Goal: Task Accomplishment & Management: Manage account settings

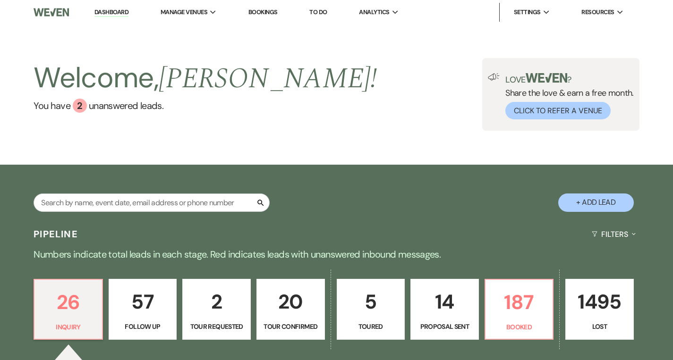
click at [365, 292] on p "5" at bounding box center [371, 302] width 56 height 32
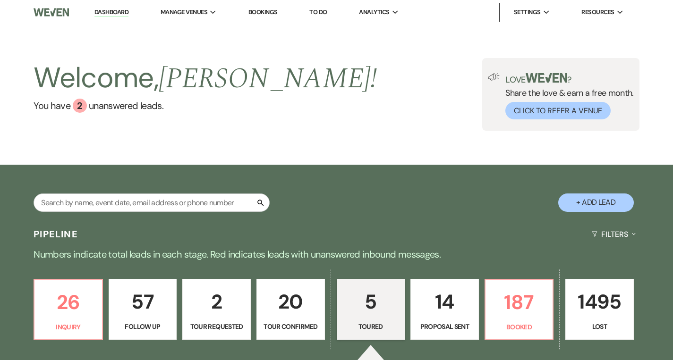
select select "5"
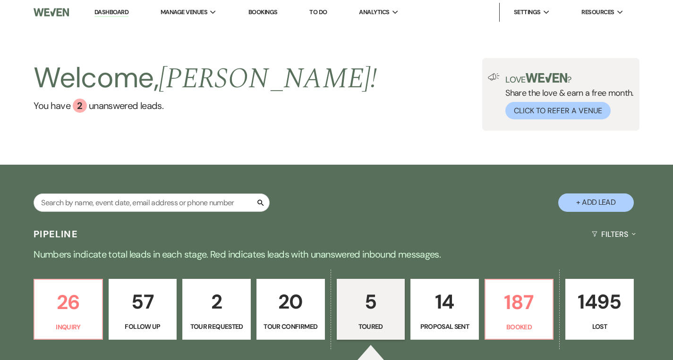
click at [195, 255] on p "Numbers indicate total leads in each stage. Red indicates leads with unanswered…" at bounding box center [336, 254] width 673 height 15
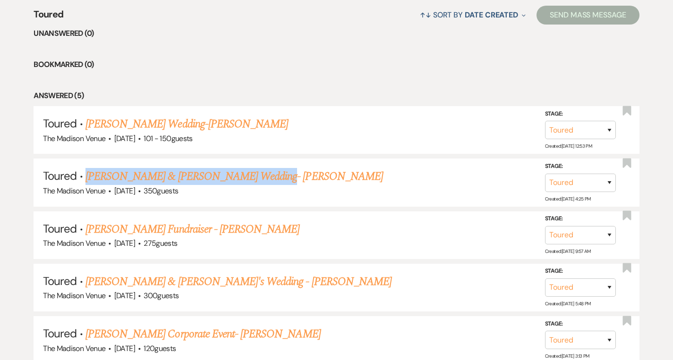
scroll to position [451, 0]
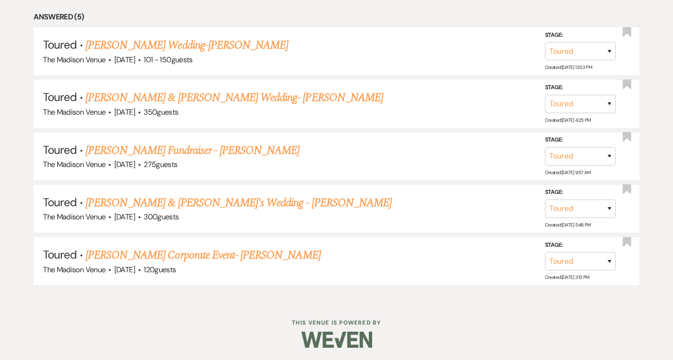
click at [459, 318] on div at bounding box center [336, 340] width 483 height 44
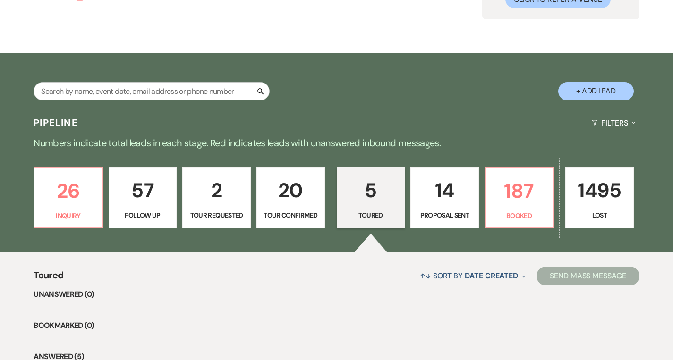
scroll to position [198, 0]
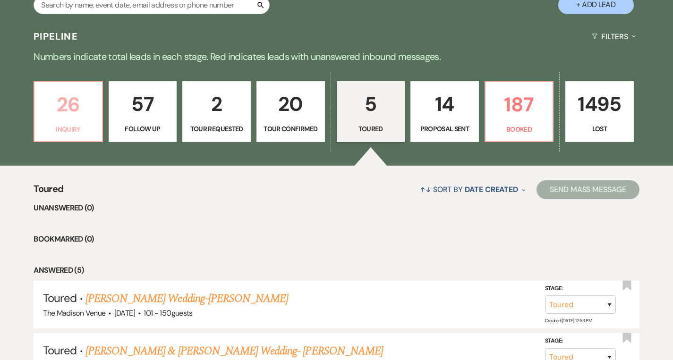
click at [92, 117] on p "26" at bounding box center [68, 105] width 56 height 32
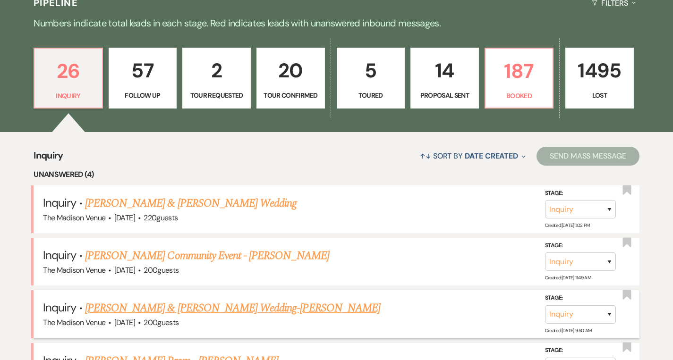
scroll to position [383, 0]
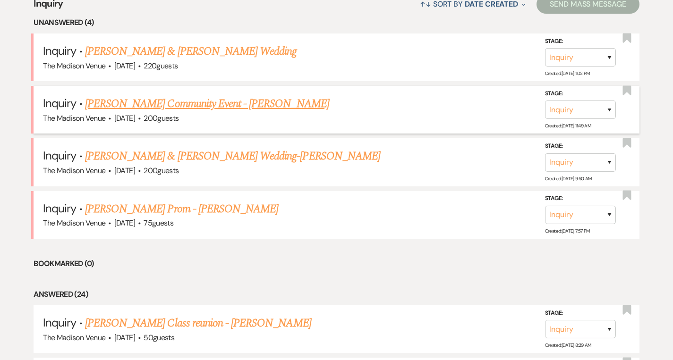
click at [194, 104] on link "[PERSON_NAME] Community Event - [PERSON_NAME]" at bounding box center [207, 103] width 244 height 17
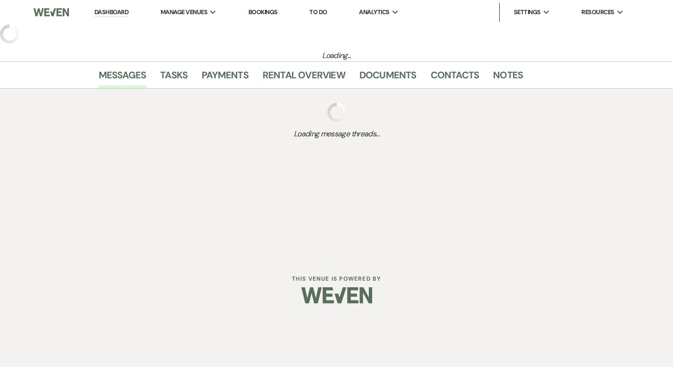
select select "5"
select select "7"
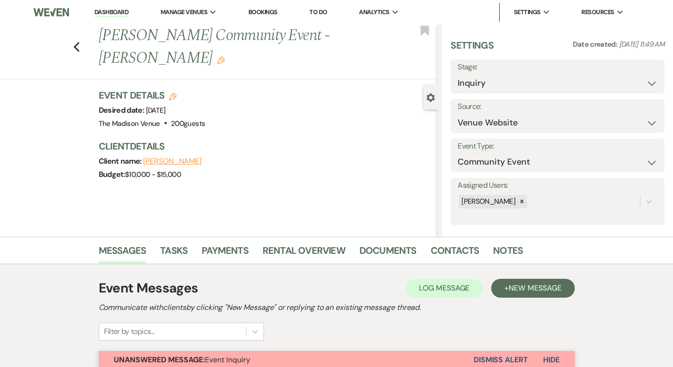
click at [114, 13] on link "Dashboard" at bounding box center [111, 12] width 34 height 9
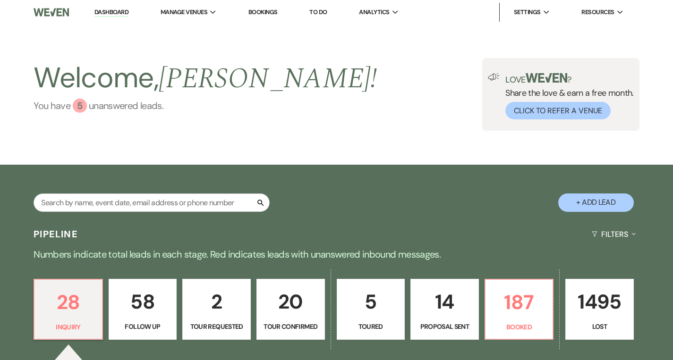
scroll to position [334, 0]
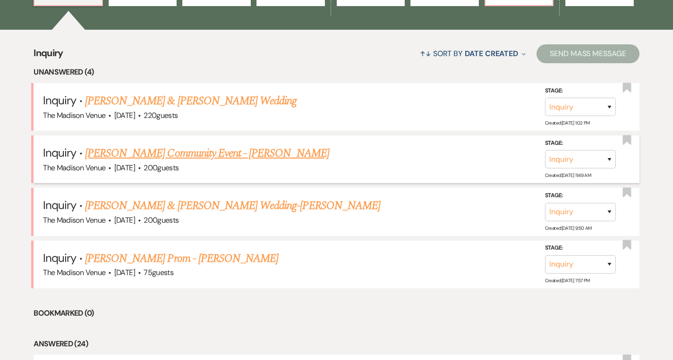
click at [214, 154] on link "[PERSON_NAME] Community Event - [PERSON_NAME]" at bounding box center [207, 153] width 244 height 17
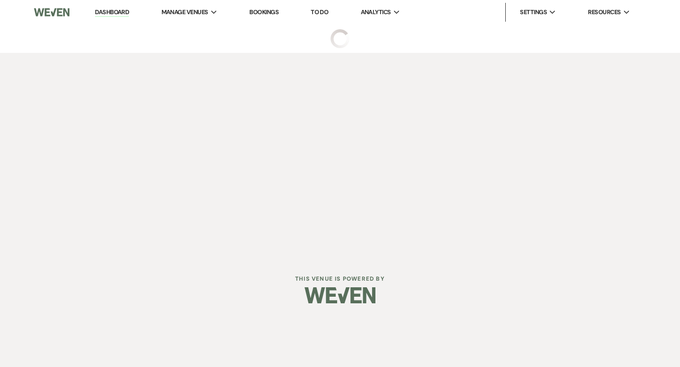
select select "5"
select select "7"
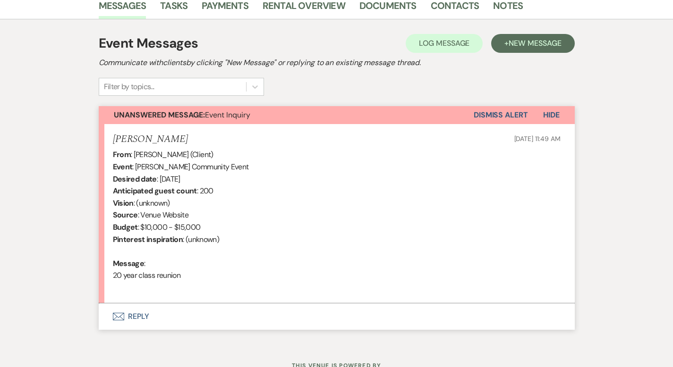
scroll to position [283, 0]
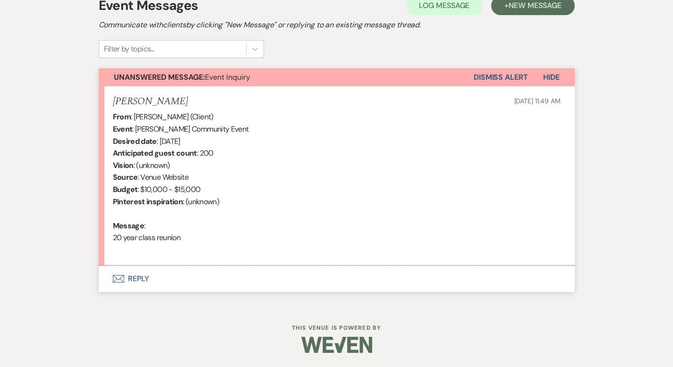
click at [110, 282] on button "Envelope Reply" at bounding box center [337, 279] width 476 height 26
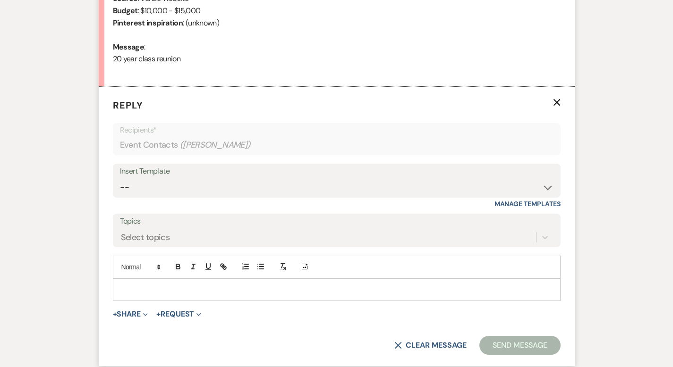
scroll to position [463, 0]
click at [120, 193] on select "-- Weven Planning Portal Introduction (Booked Events) Corporate Lead Follow Up …" at bounding box center [336, 186] width 433 height 18
select select "4631"
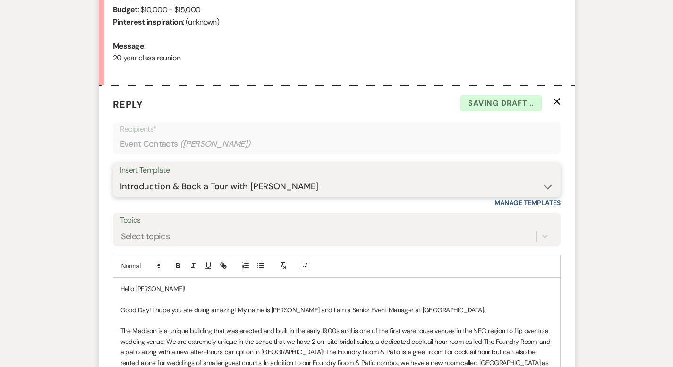
scroll to position [1180, 0]
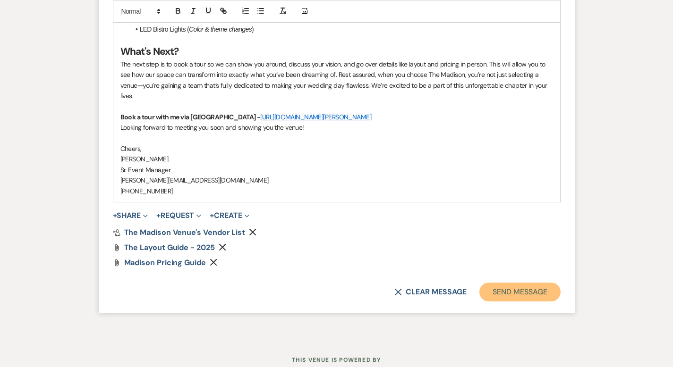
click at [542, 283] on button "Send Message" at bounding box center [519, 292] width 81 height 19
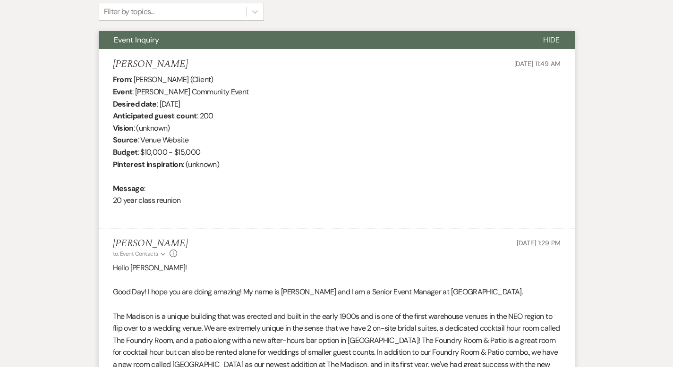
scroll to position [0, 0]
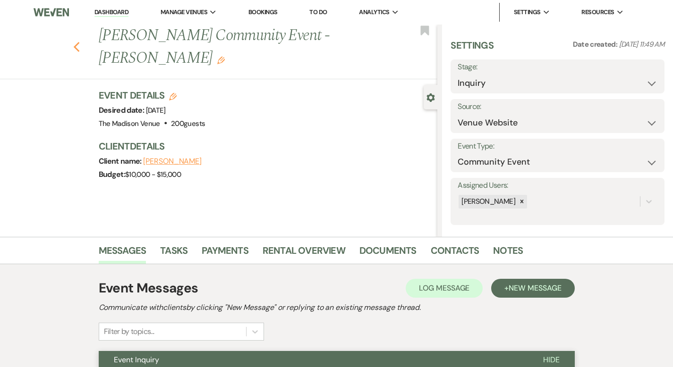
click at [73, 42] on use "button" at bounding box center [76, 47] width 6 height 10
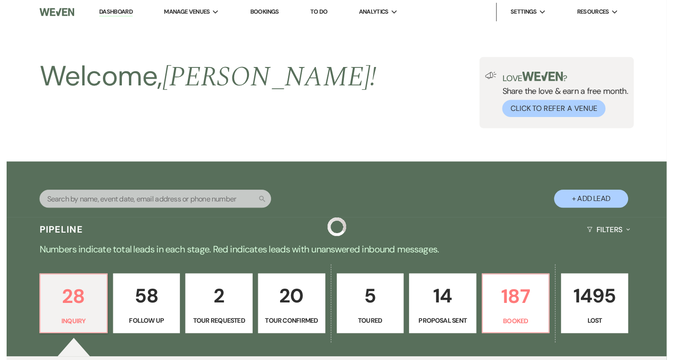
scroll to position [334, 0]
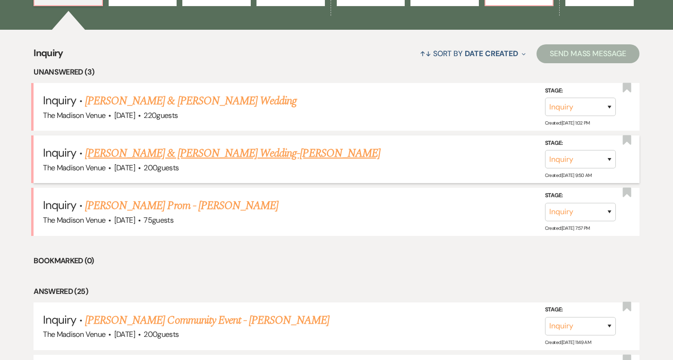
click at [169, 150] on link "[PERSON_NAME] & [PERSON_NAME] Wedding-[PERSON_NAME]" at bounding box center [232, 153] width 295 height 17
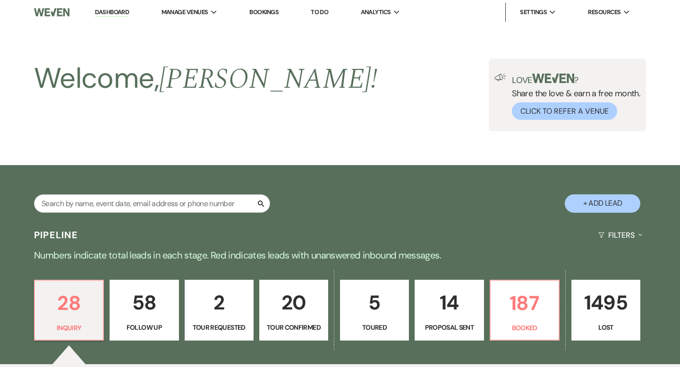
select select "5"
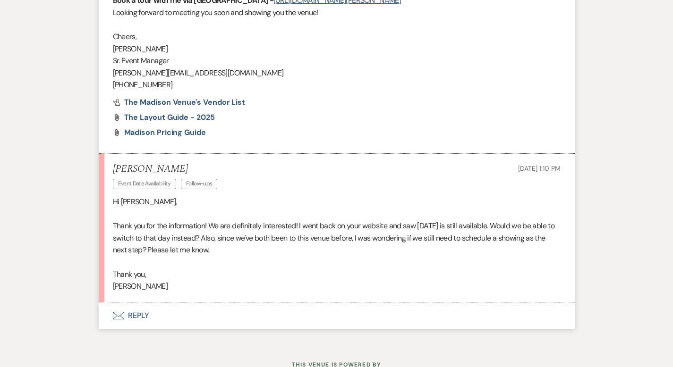
scroll to position [1257, 0]
click at [109, 302] on button "Envelope Reply" at bounding box center [337, 315] width 476 height 26
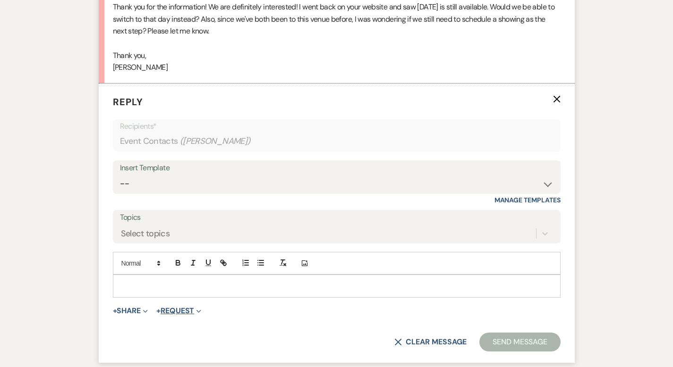
scroll to position [1479, 0]
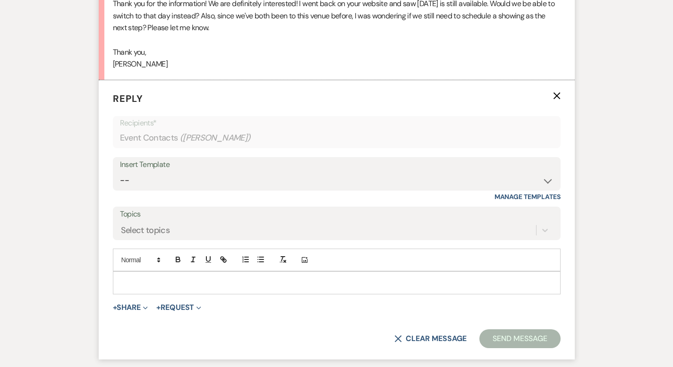
click at [120, 278] on p at bounding box center [336, 283] width 432 height 10
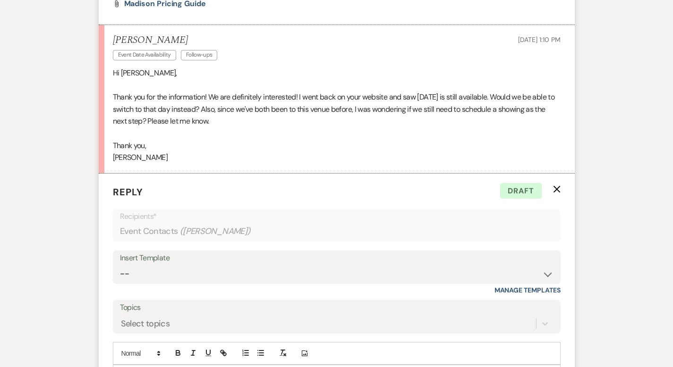
scroll to position [1532, 0]
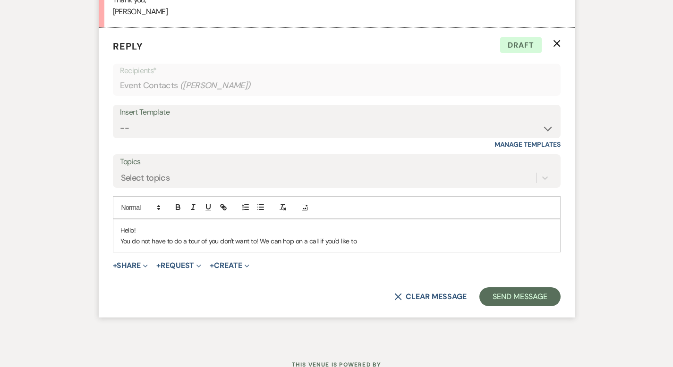
click at [370, 236] on p "You do not have to do a tour of you don't want to! We can hop on a call if you'…" at bounding box center [336, 241] width 432 height 10
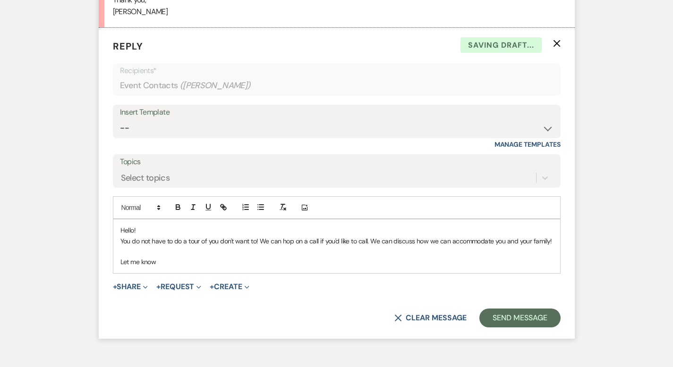
click at [120, 246] on p at bounding box center [336, 251] width 432 height 10
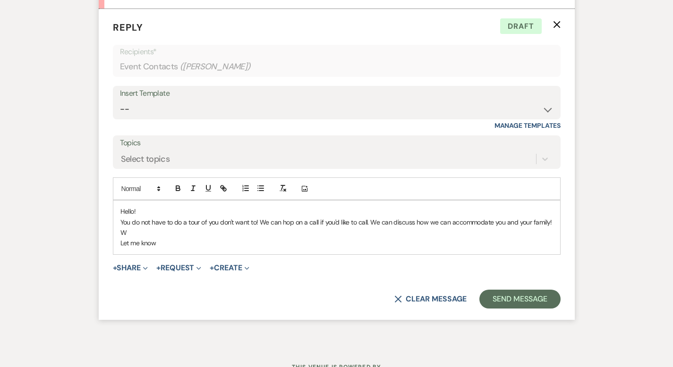
scroll to position [1553, 0]
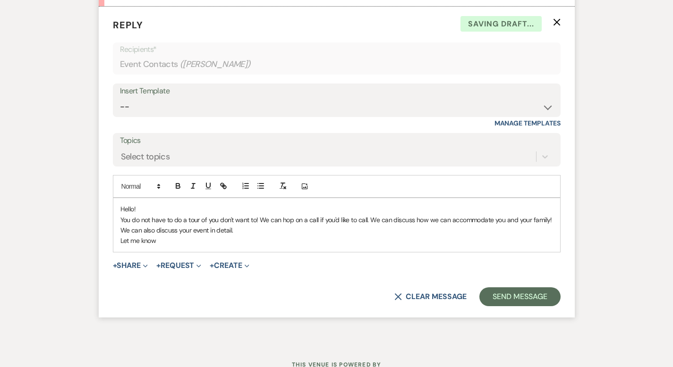
click at [218, 225] on p "We can also discuss your event in detail." at bounding box center [336, 230] width 432 height 10
click at [186, 236] on p "Let me know" at bounding box center [336, 241] width 432 height 10
click at [218, 225] on p "We can also discuss your event in detail." at bounding box center [336, 230] width 432 height 10
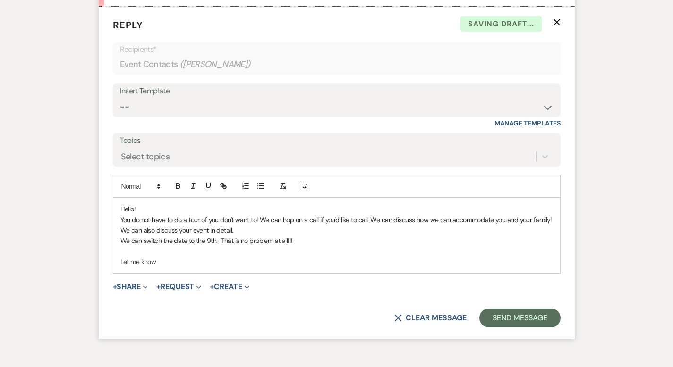
click at [185, 257] on p "Let me know" at bounding box center [336, 262] width 432 height 10
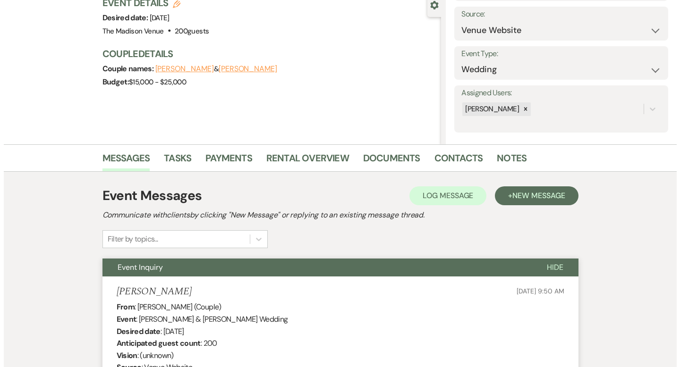
scroll to position [0, 0]
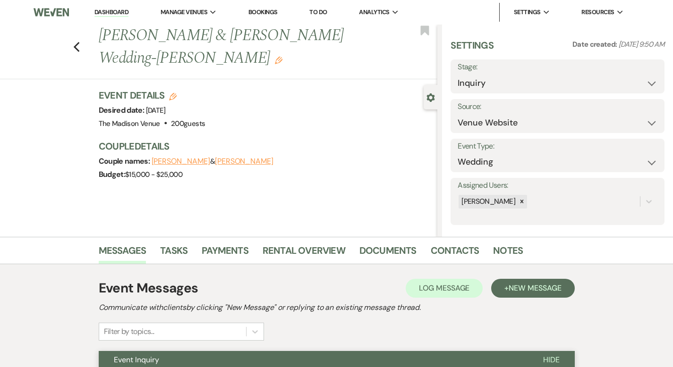
click at [169, 93] on icon "Edit" at bounding box center [173, 97] width 8 height 8
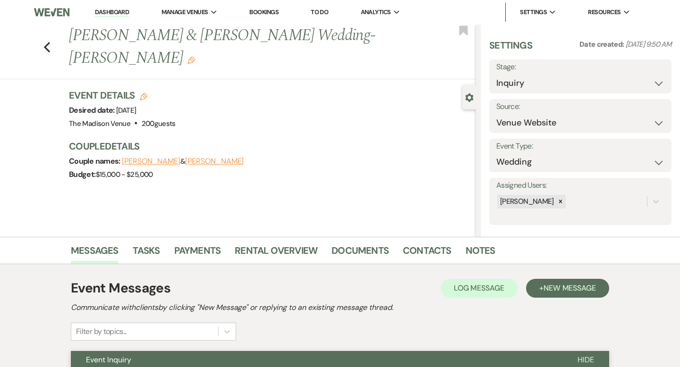
select select "775"
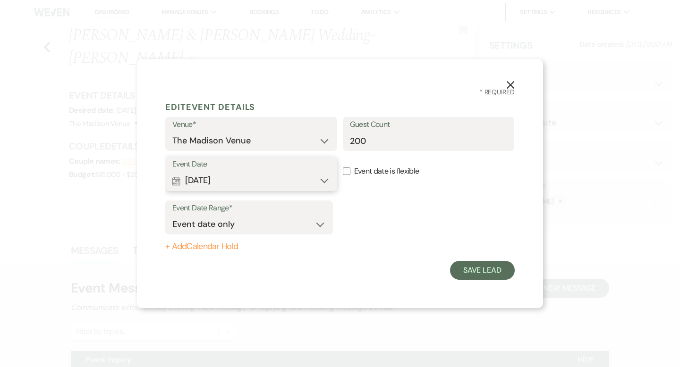
click at [248, 183] on button "Calendar [DATE] Expand" at bounding box center [251, 180] width 158 height 19
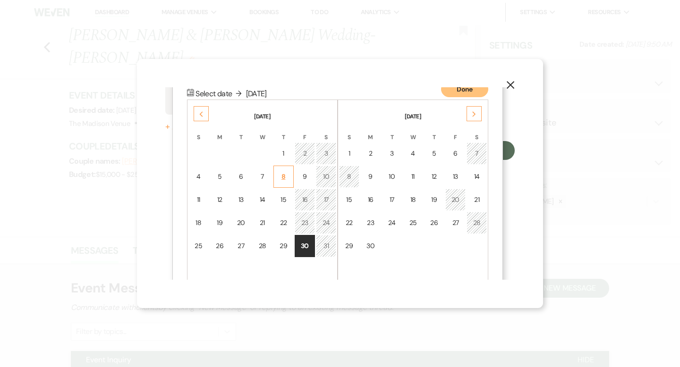
scroll to position [121, 0]
click at [302, 176] on div "9" at bounding box center [305, 176] width 8 height 10
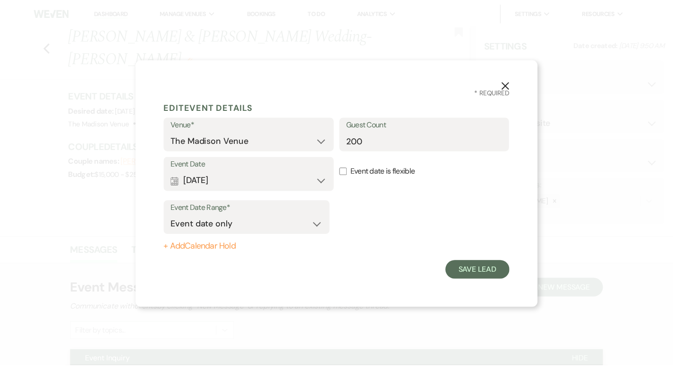
scroll to position [0, 0]
click at [478, 272] on button "Save Lead" at bounding box center [482, 270] width 65 height 19
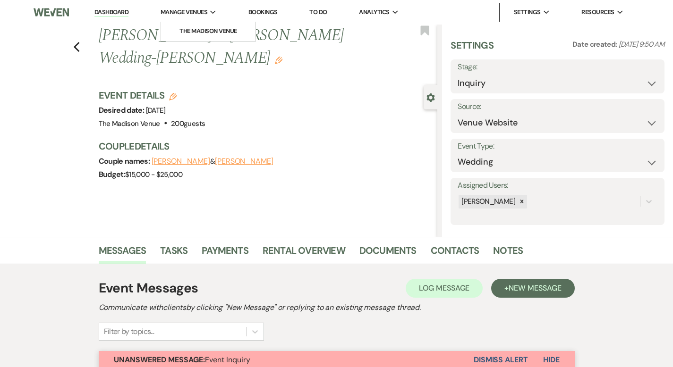
click at [201, 9] on span "Manage Venues" at bounding box center [183, 12] width 47 height 9
click at [196, 25] on link "The Madison Venue" at bounding box center [208, 31] width 94 height 19
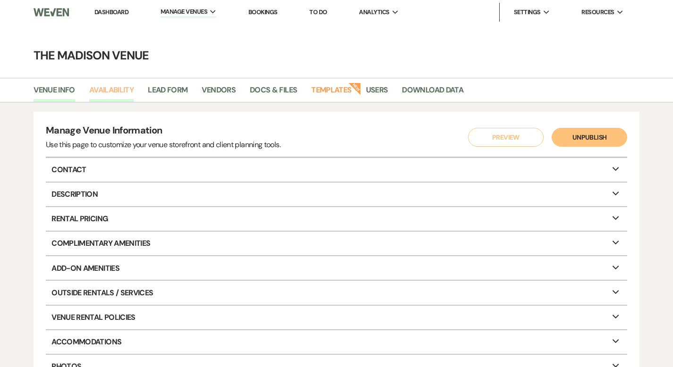
click at [103, 92] on link "Availability" at bounding box center [111, 93] width 44 height 18
select select "3"
select select "2026"
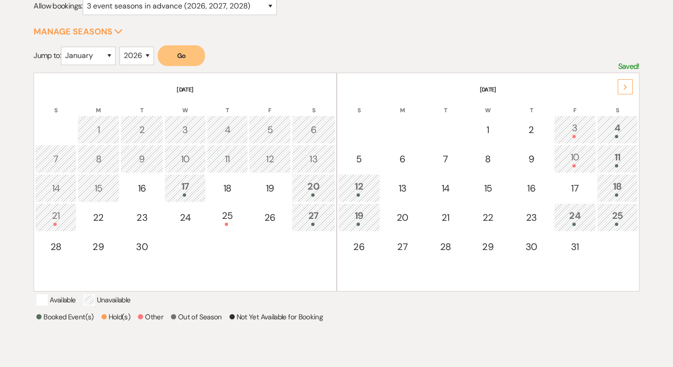
scroll to position [191, 0]
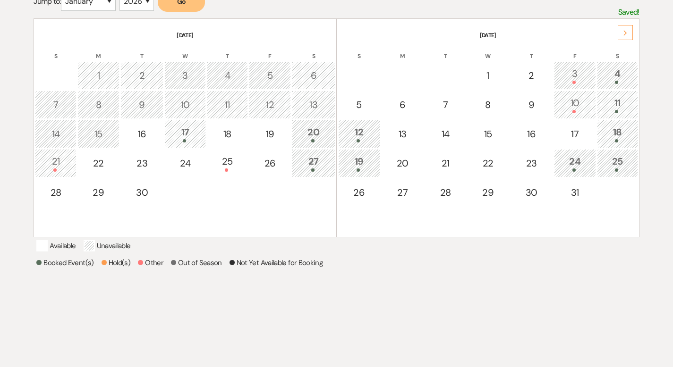
click at [623, 30] on use at bounding box center [624, 32] width 3 height 5
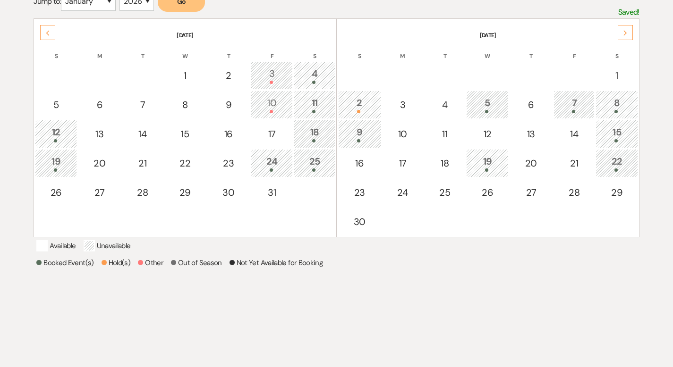
click at [623, 30] on use at bounding box center [624, 32] width 3 height 5
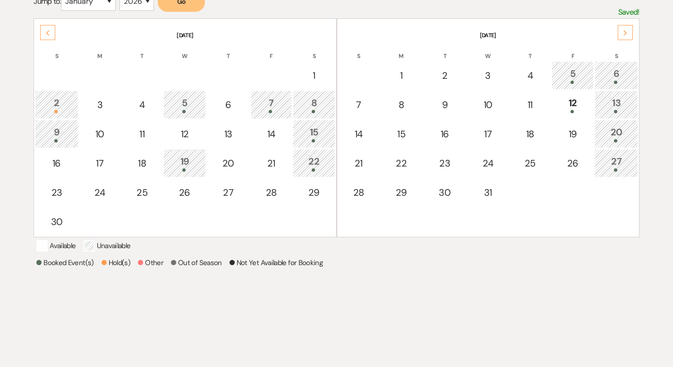
click at [623, 30] on use at bounding box center [624, 32] width 3 height 5
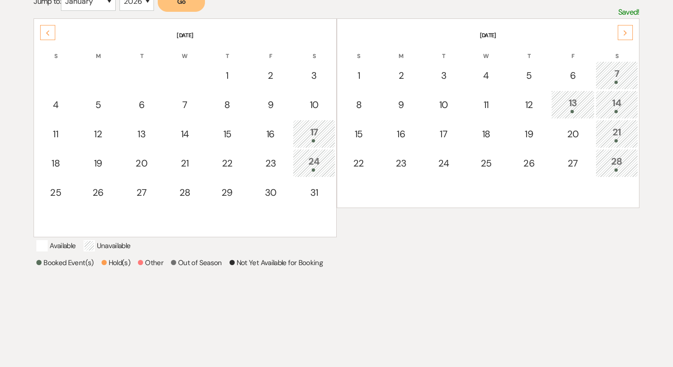
click at [623, 30] on use at bounding box center [624, 32] width 3 height 5
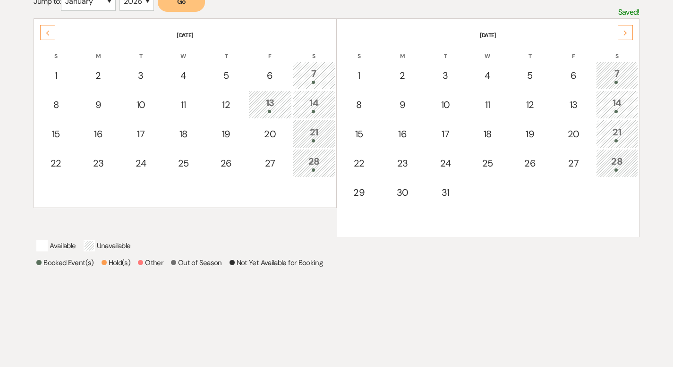
click at [623, 30] on use at bounding box center [624, 32] width 3 height 5
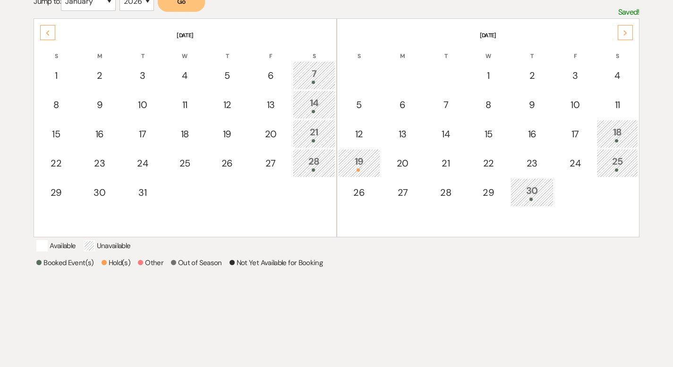
click at [623, 30] on use at bounding box center [624, 32] width 3 height 5
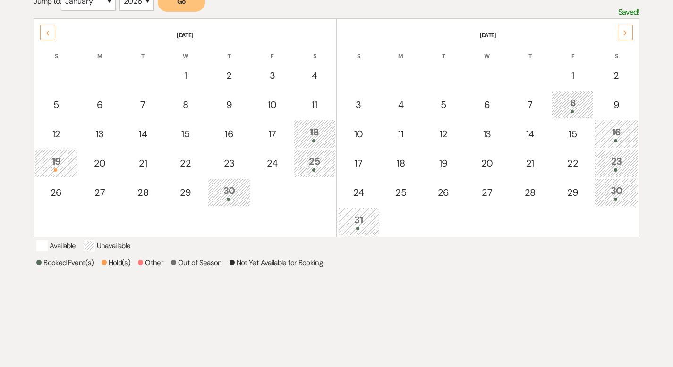
click at [623, 30] on use at bounding box center [624, 32] width 3 height 5
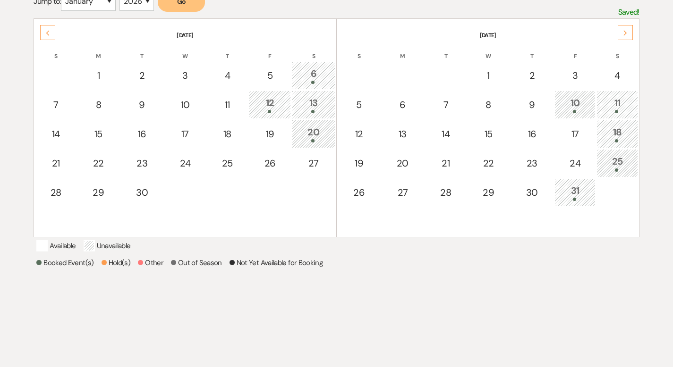
click at [623, 30] on use at bounding box center [624, 32] width 3 height 5
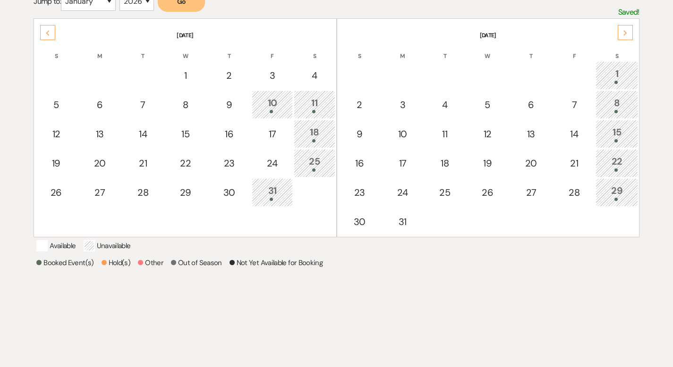
click at [623, 30] on use at bounding box center [624, 32] width 3 height 5
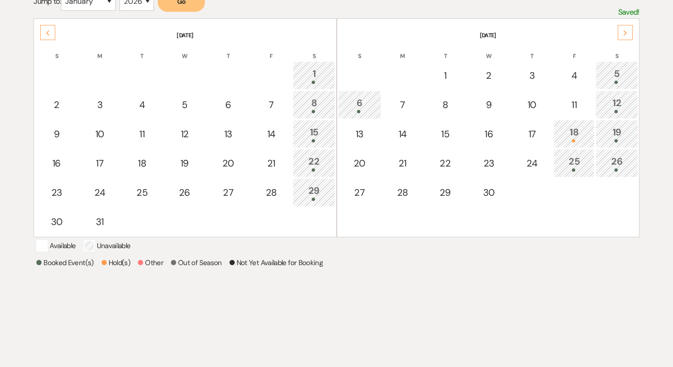
click at [623, 30] on use at bounding box center [624, 32] width 3 height 5
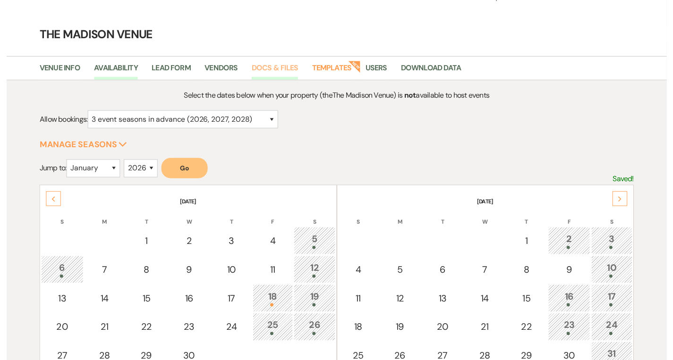
scroll to position [0, 0]
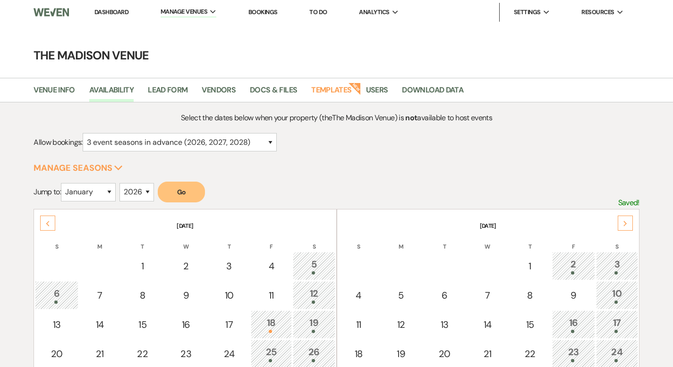
click at [109, 13] on link "Dashboard" at bounding box center [111, 12] width 34 height 8
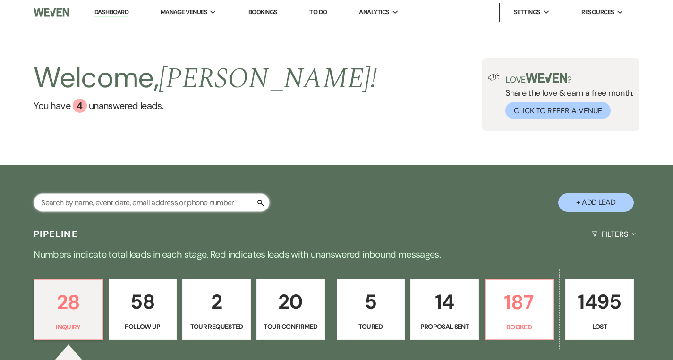
click at [166, 201] on input "text" at bounding box center [152, 203] width 236 height 18
type input "yash"
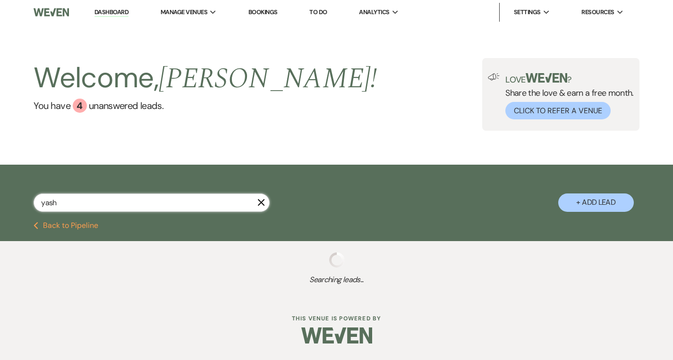
select select "8"
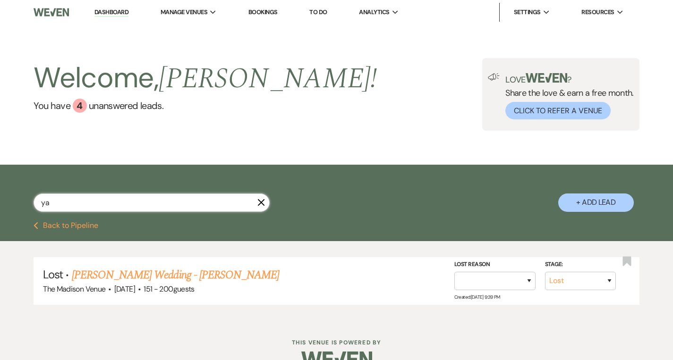
type input "y"
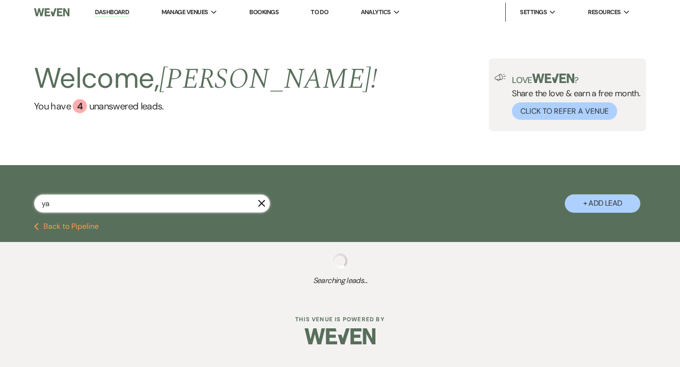
type input "yah"
select select "9"
select select "5"
select select "2"
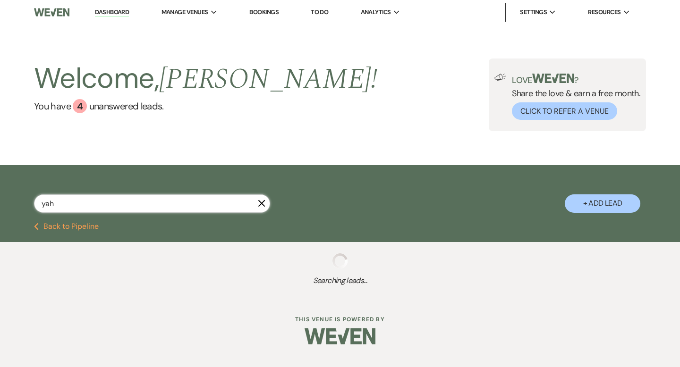
select select "9"
select select "8"
select select "5"
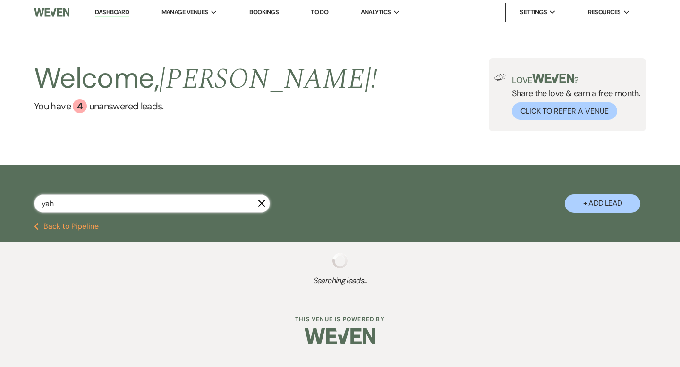
select select "8"
select select "5"
select select "9"
select select "8"
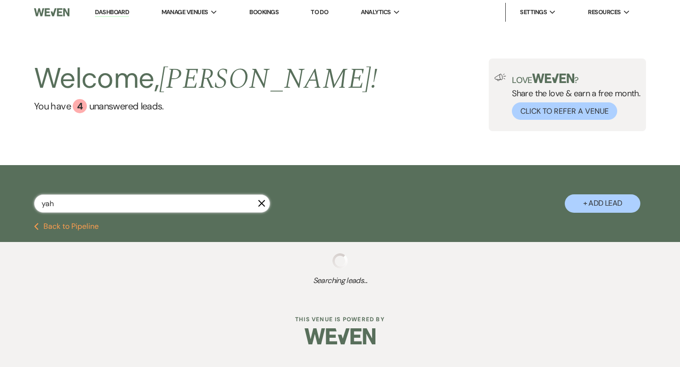
select select "5"
select select "8"
select select "5"
select select "8"
select select "5"
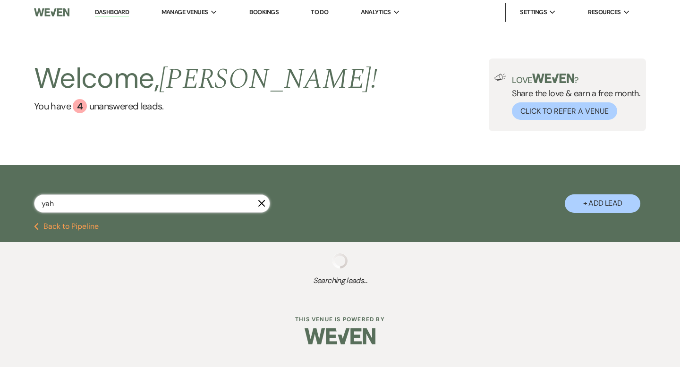
select select "8"
select select "5"
select select "8"
select select "5"
select select "8"
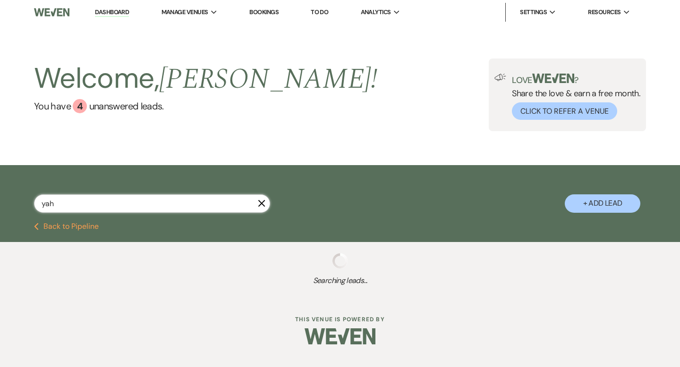
select select "8"
select select "9"
select select "8"
select select "7"
select select "8"
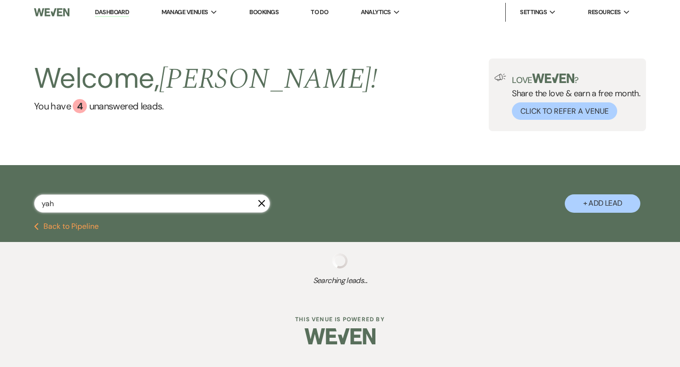
select select "7"
select select "8"
select select "5"
select select "8"
select select "5"
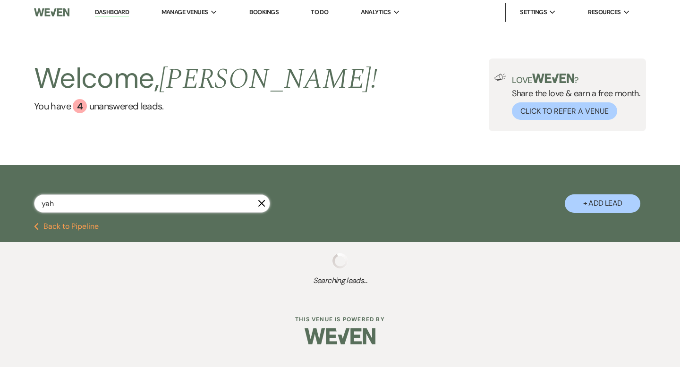
select select "8"
select select "5"
select select "8"
select select "5"
select select "8"
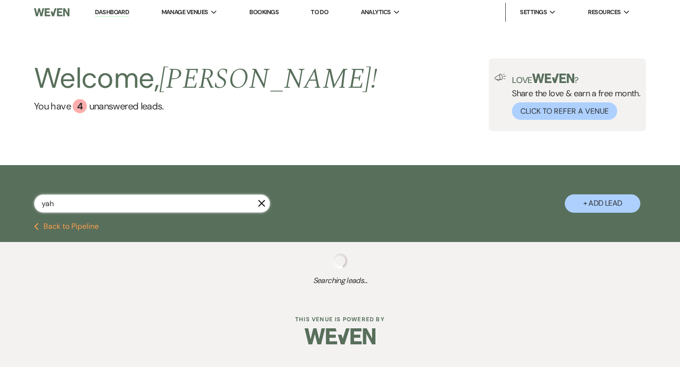
select select "6"
select select "8"
select select "5"
select select "8"
select select "5"
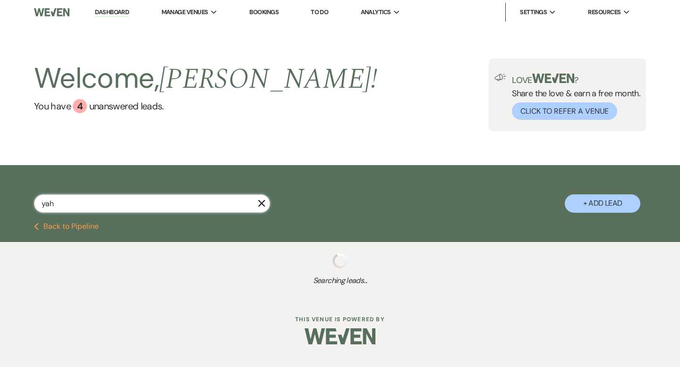
select select "8"
select select "10"
select select "8"
select select "5"
select select "8"
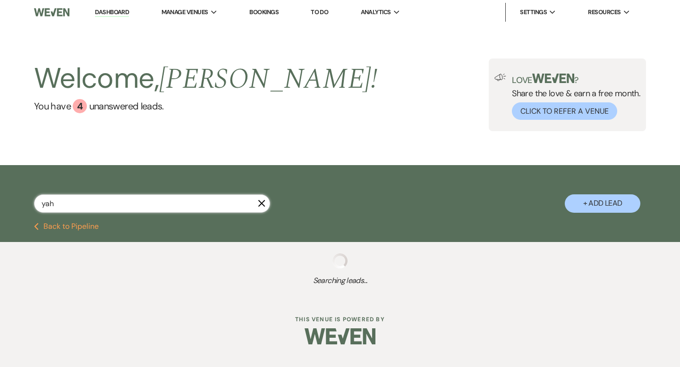
select select "10"
select select "8"
select select "10"
select select "8"
select select "5"
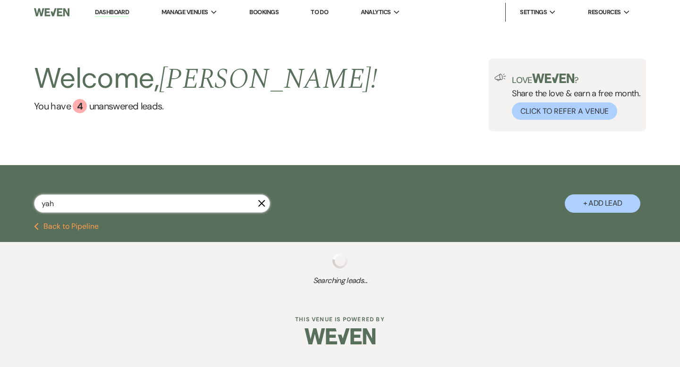
select select "8"
select select "5"
select select "8"
select select "5"
select select "8"
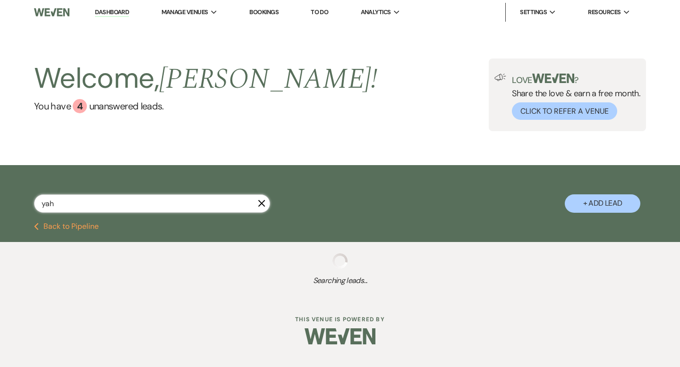
select select "6"
select select "8"
select select "5"
select select "8"
select select "2"
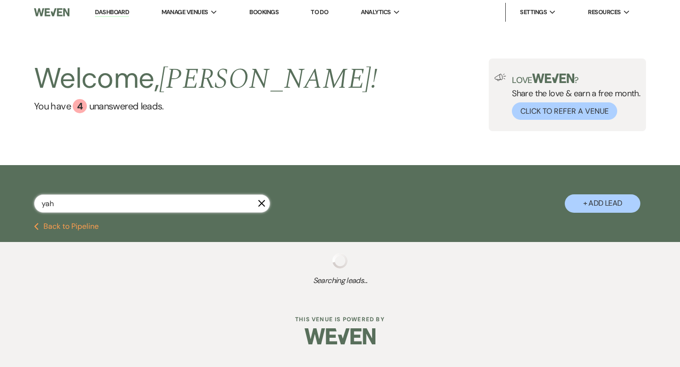
select select "8"
select select "10"
select select "8"
select select "4"
select select "8"
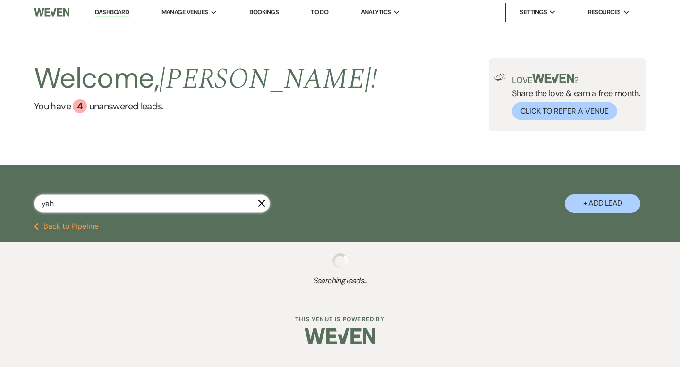
select select "10"
select select "8"
select select "5"
select select "8"
select select "5"
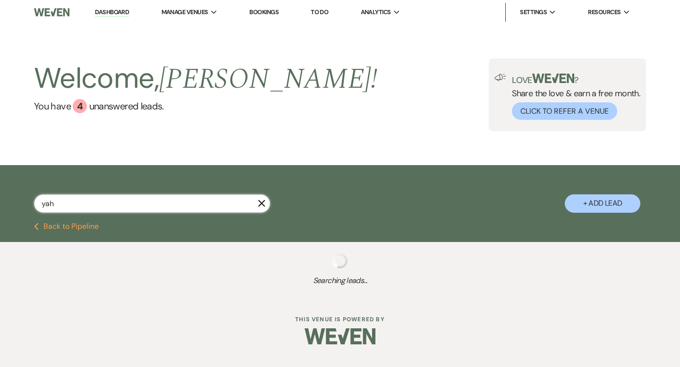
select select "8"
select select "5"
select select "8"
select select "5"
select select "8"
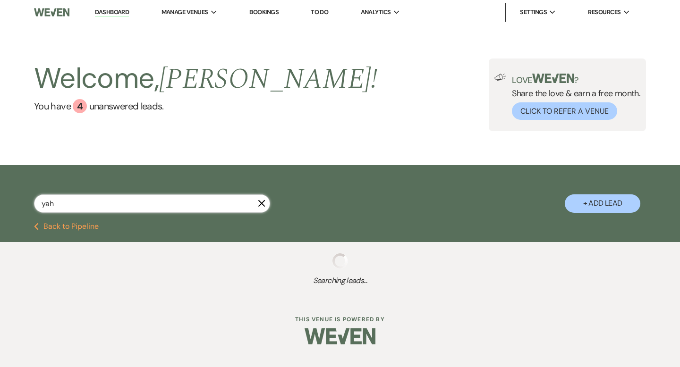
select select "5"
select select "8"
select select "5"
select select "8"
select select "5"
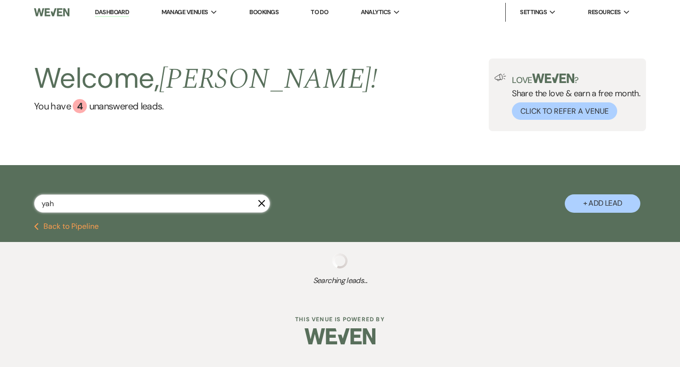
select select "8"
select select "6"
select select "8"
select select "5"
select select "8"
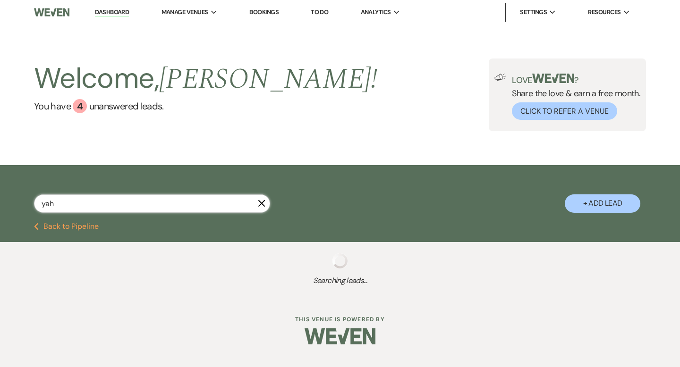
select select "5"
select select "8"
select select "6"
select select "8"
select select "5"
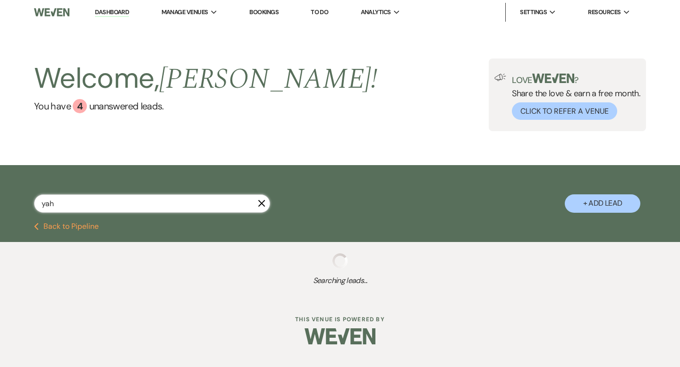
select select "8"
select select "5"
select select "8"
select select "6"
select select "8"
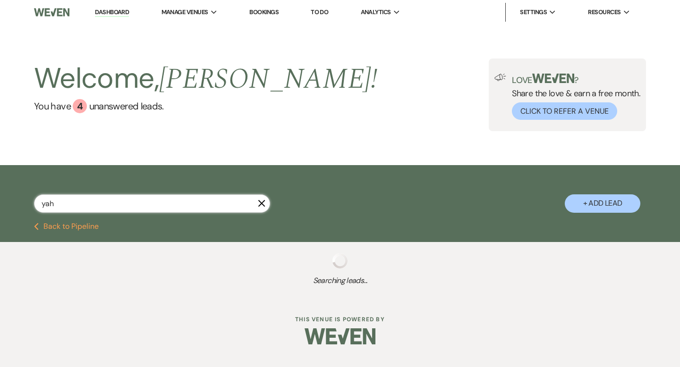
select select "5"
select select "8"
select select "5"
select select "8"
select select "5"
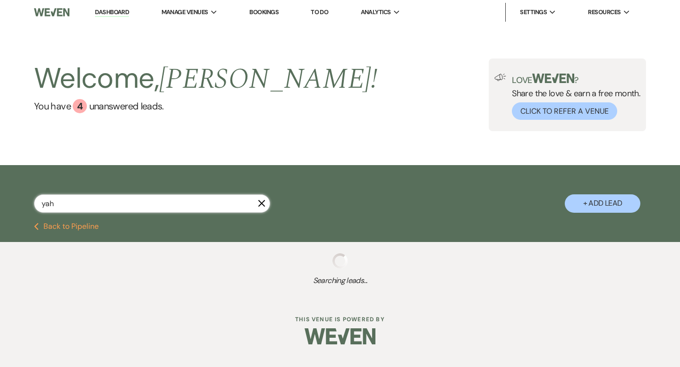
select select "8"
select select "5"
select select "8"
select select "6"
select select "8"
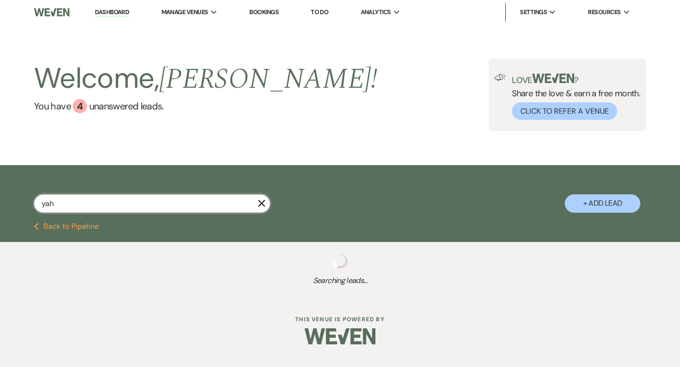
select select "10"
select select "8"
select select "5"
select select "8"
select select "2"
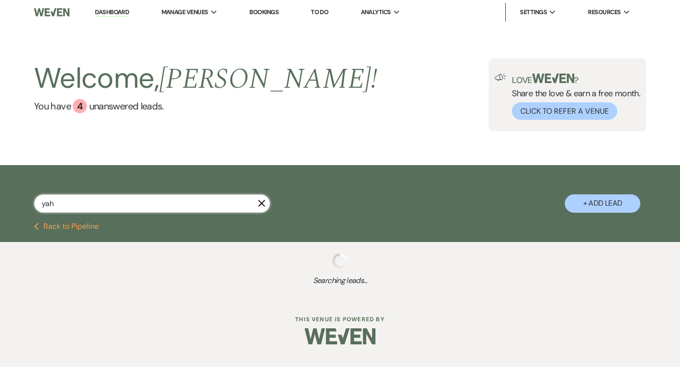
select select "8"
select select "5"
select select "8"
select select "5"
select select "8"
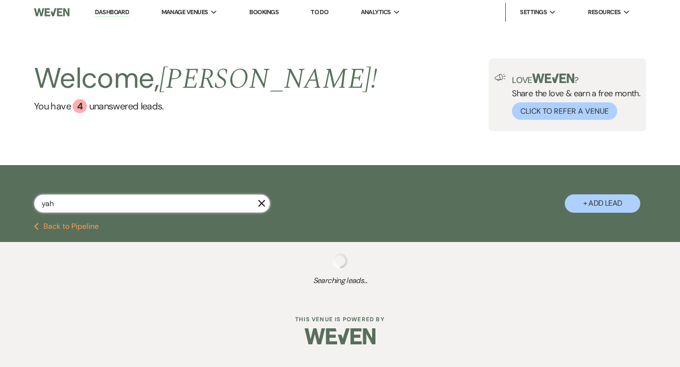
select select "10"
select select "8"
select select "5"
select select "8"
select select "5"
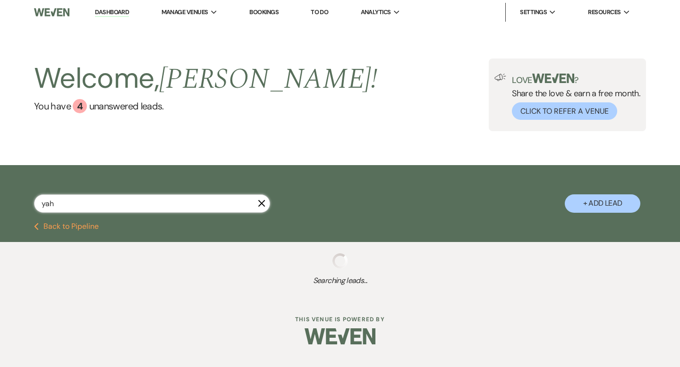
select select "8"
select select "5"
select select "8"
select select "5"
select select "8"
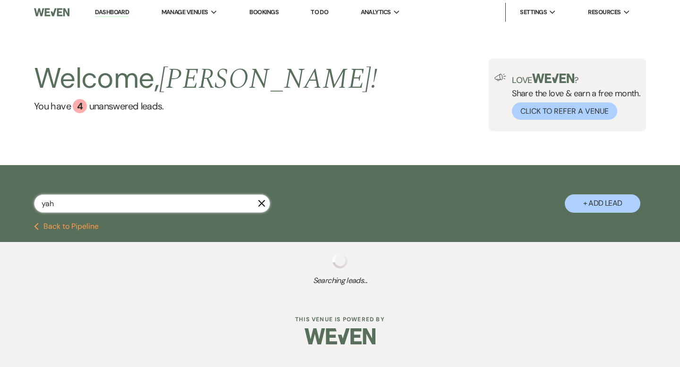
select select "11"
select select "8"
select select "5"
select select "8"
select select "5"
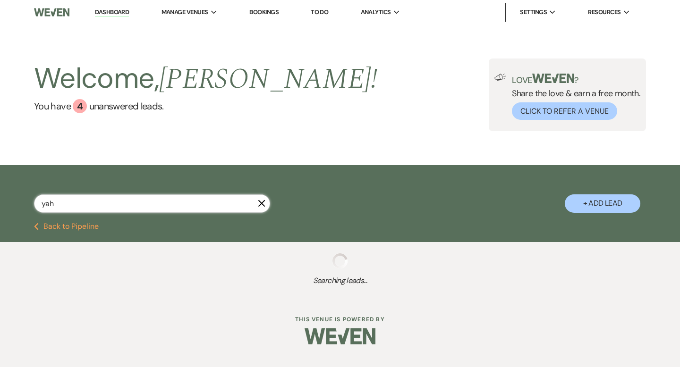
select select "8"
select select "5"
select select "8"
select select "5"
select select "8"
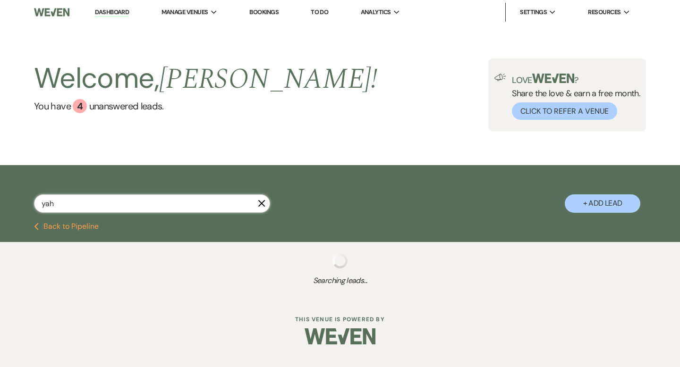
select select "5"
select select "8"
select select "7"
select select "8"
select select "5"
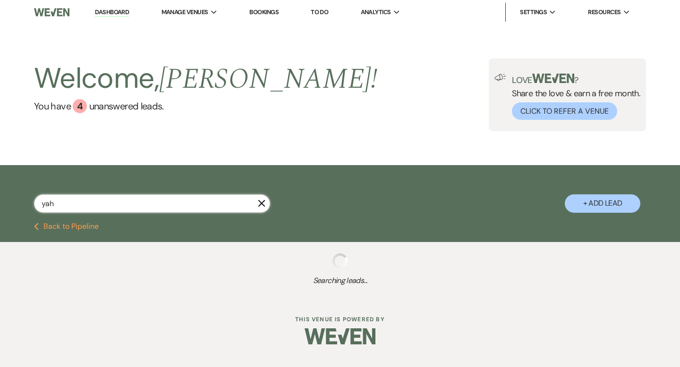
select select "8"
select select "5"
select select "8"
select select "5"
select select "8"
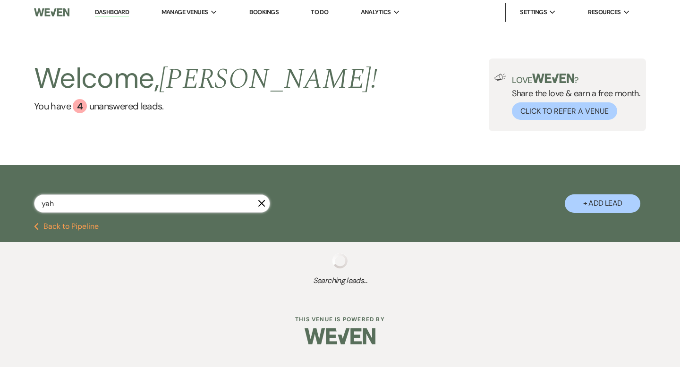
select select "5"
select select "8"
select select "5"
select select "8"
select select "6"
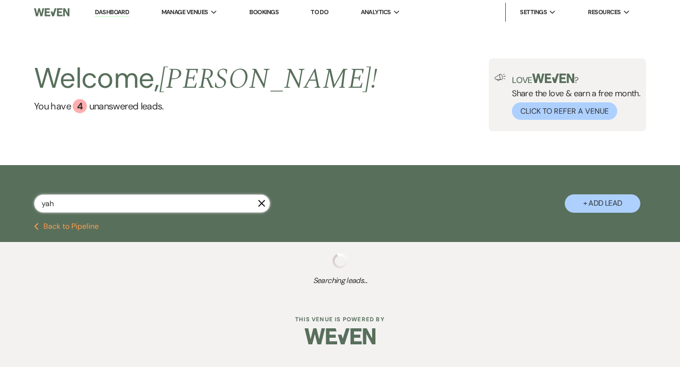
select select "8"
select select "5"
select select "8"
select select "6"
select select "8"
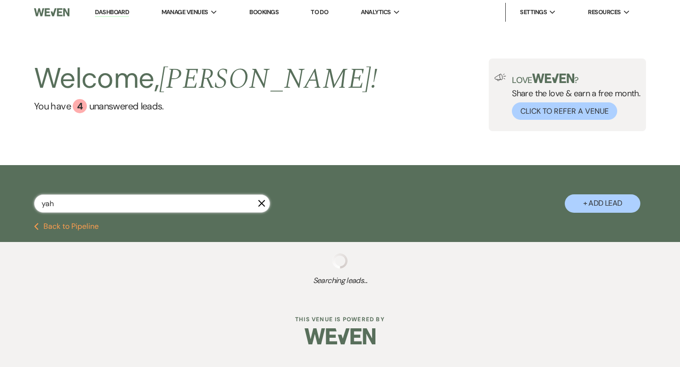
select select "6"
select select "8"
select select "5"
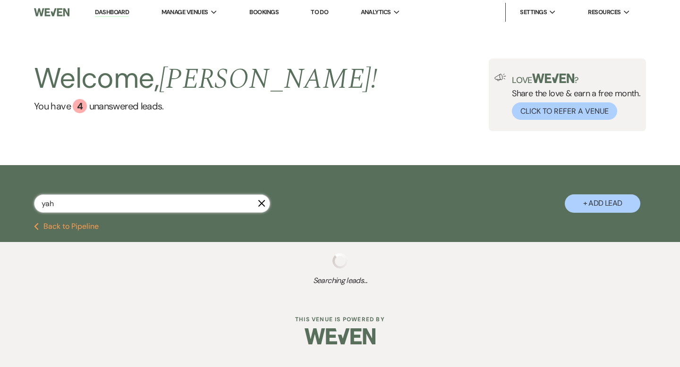
select select "8"
select select "5"
select select "8"
select select "6"
select select "8"
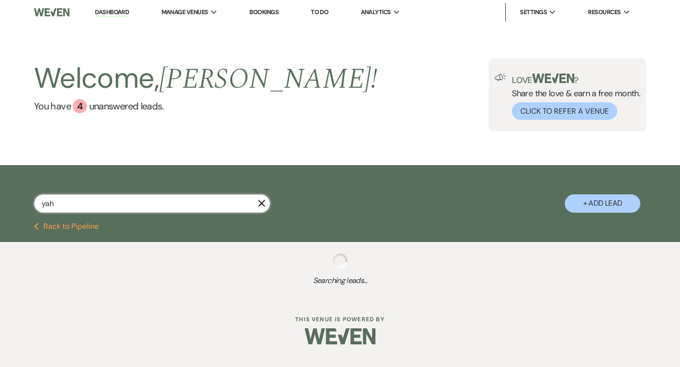
select select "5"
select select "8"
select select "10"
select select "8"
select select "5"
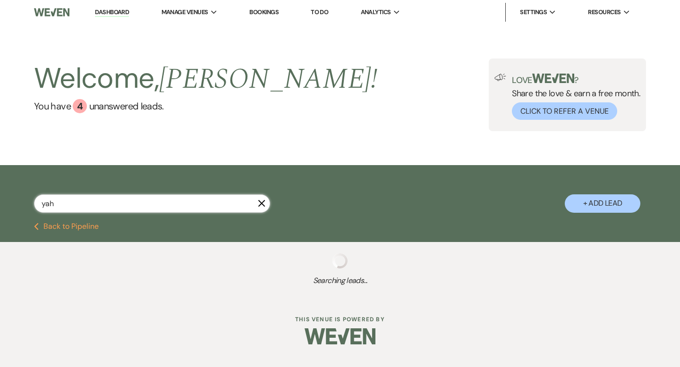
select select "8"
select select "5"
select select "8"
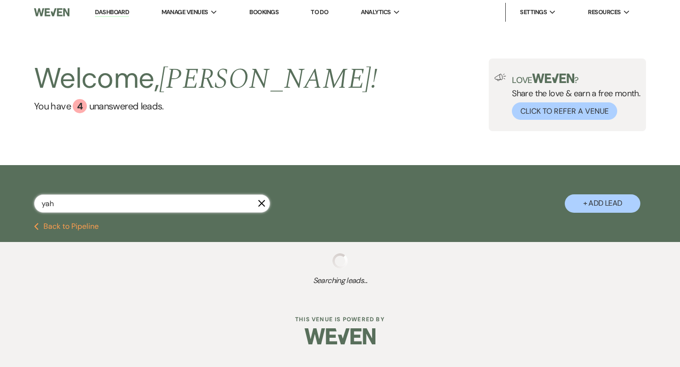
select select "4"
select select "8"
select select "5"
select select "8"
select select "5"
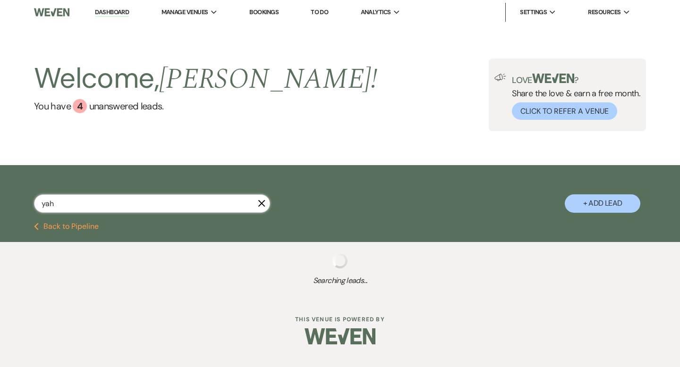
select select "8"
select select "7"
select select "8"
select select "5"
select select "8"
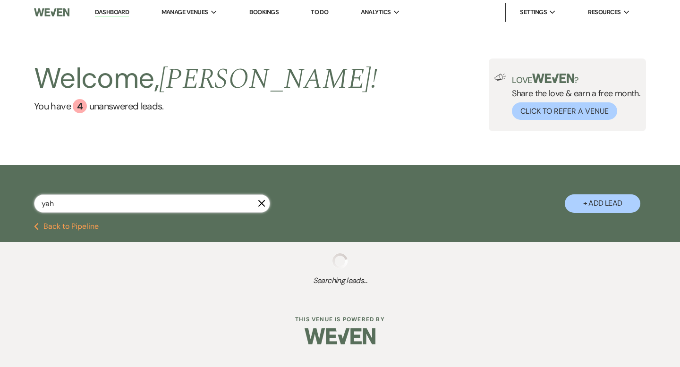
select select "5"
select select "8"
select select "5"
select select "8"
select select "5"
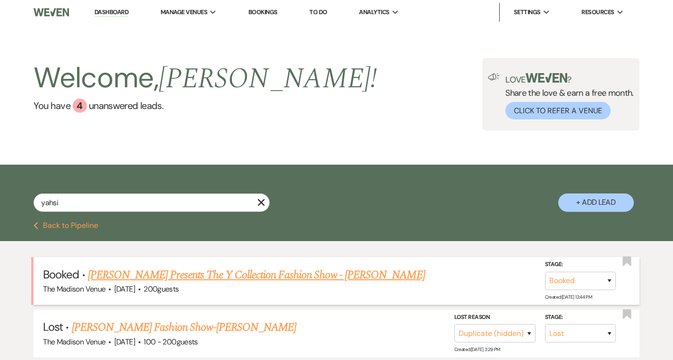
click at [196, 274] on link "Yahsi Presents The Y Collection Fashion Show - Anthony" at bounding box center [256, 275] width 337 height 17
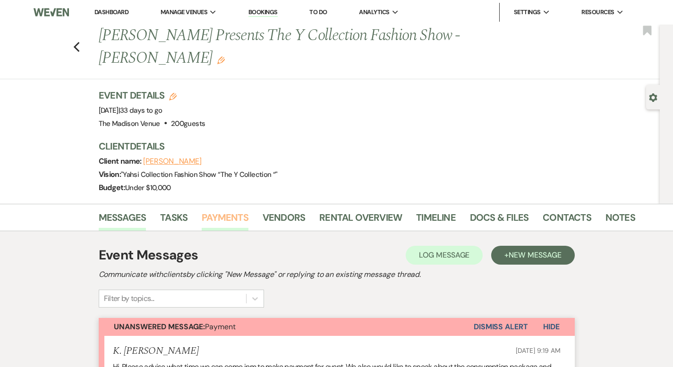
click at [202, 210] on link "Payments" at bounding box center [225, 220] width 47 height 21
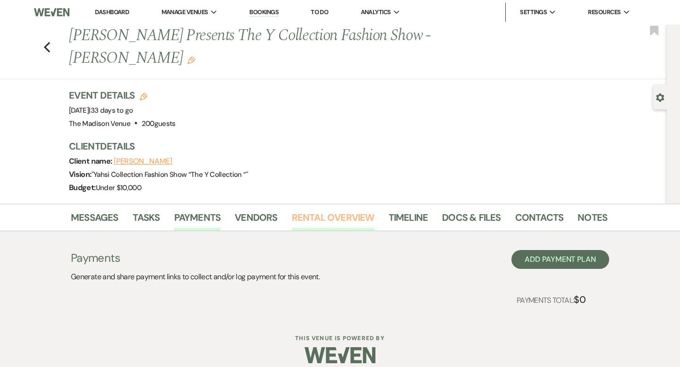
click at [343, 210] on link "Rental Overview" at bounding box center [333, 220] width 83 height 21
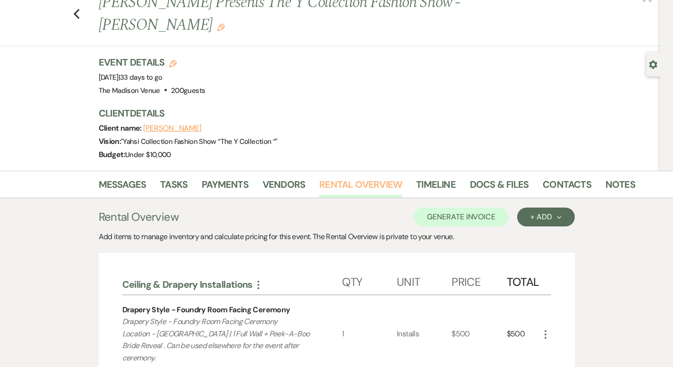
scroll to position [25, 0]
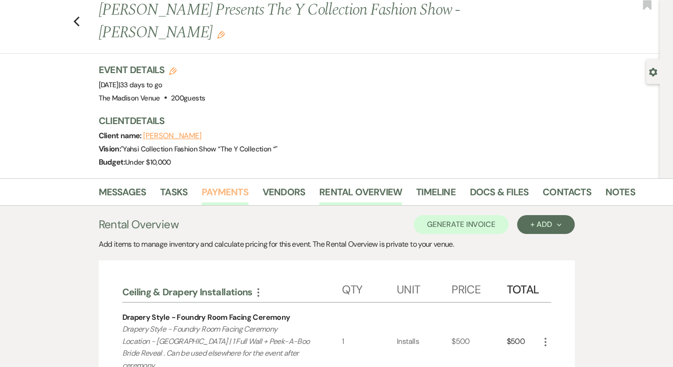
click at [202, 185] on link "Payments" at bounding box center [225, 195] width 47 height 21
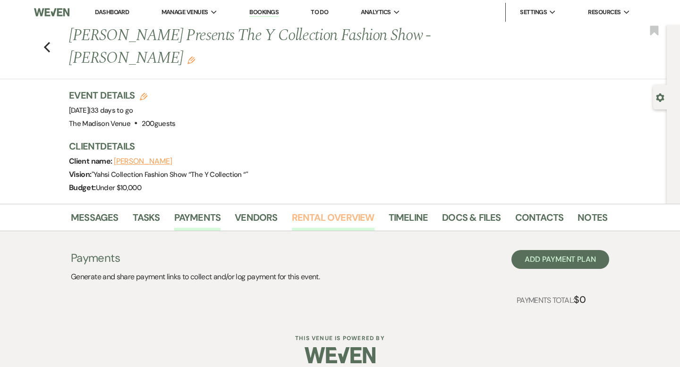
click at [355, 210] on link "Rental Overview" at bounding box center [333, 220] width 83 height 21
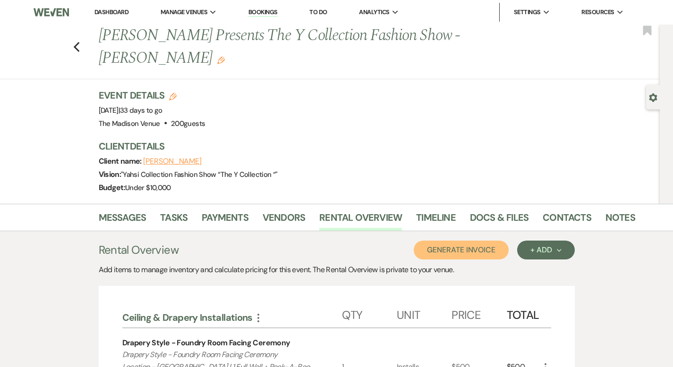
click at [508, 241] on button "Generate Invoice" at bounding box center [460, 250] width 95 height 19
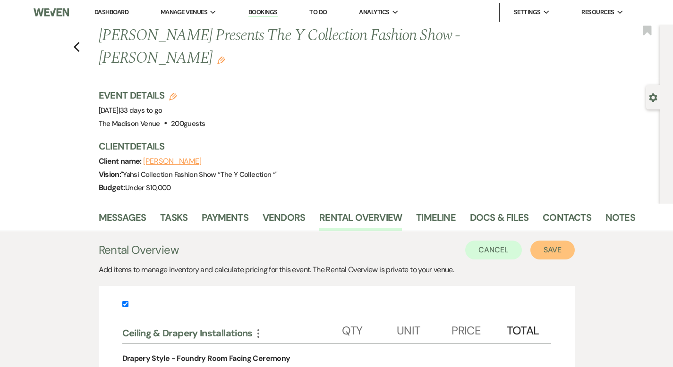
click at [574, 241] on button "Save" at bounding box center [552, 250] width 44 height 19
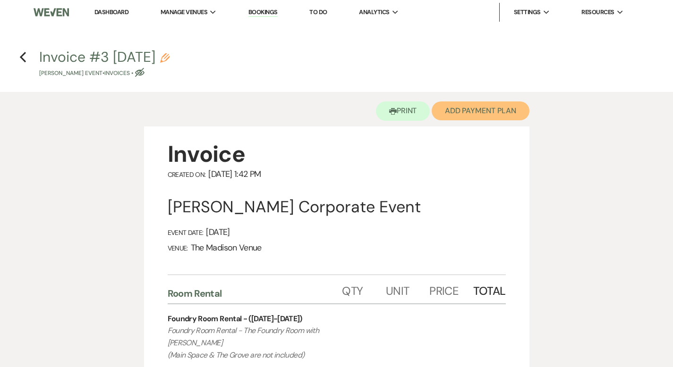
click at [460, 114] on button "Add Payment Plan" at bounding box center [480, 110] width 98 height 19
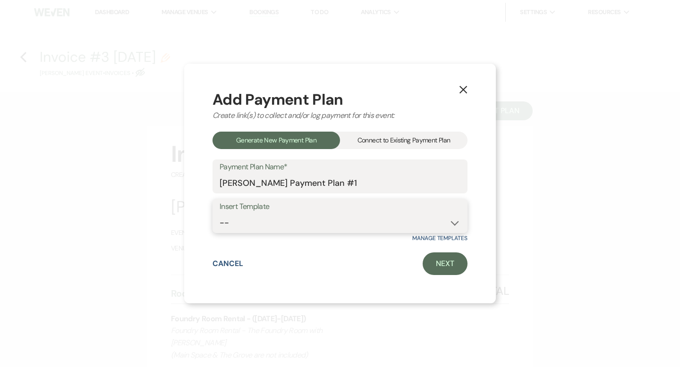
click at [334, 228] on select "-- 2000 Deposit + 5 Payment Plan Payment in full Add-On Invoices 25% - 4 Paymen…" at bounding box center [339, 223] width 241 height 18
click at [333, 215] on select "-- 2000 Deposit + 5 Payment Plan Payment in full Add-On Invoices 25% - 4 Paymen…" at bounding box center [339, 223] width 241 height 18
click at [468, 260] on div "X Add Payment Plan Create link(s) to collect and/or log payment for this event:…" at bounding box center [339, 184] width 311 height 240
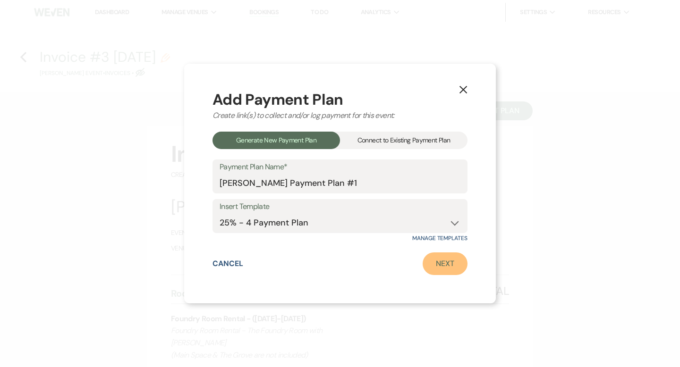
click at [455, 264] on link "Next" at bounding box center [444, 264] width 45 height 23
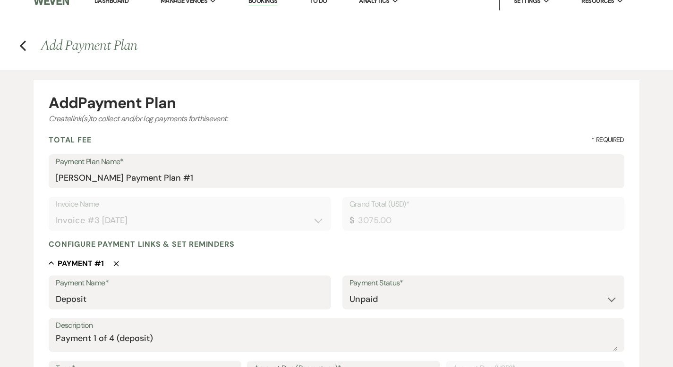
scroll to position [97, 0]
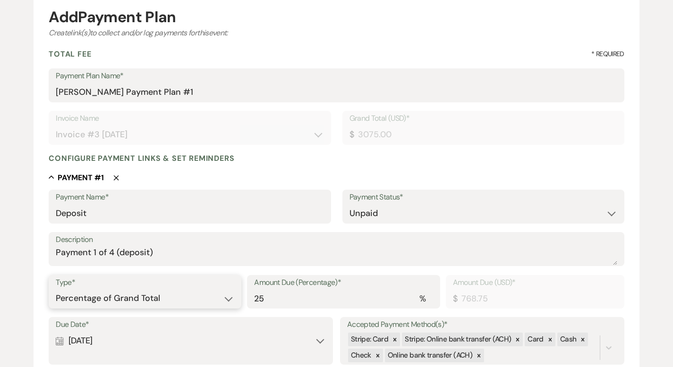
click at [155, 295] on select "Dollar Amount Percentage of Grand Total" at bounding box center [145, 298] width 178 height 18
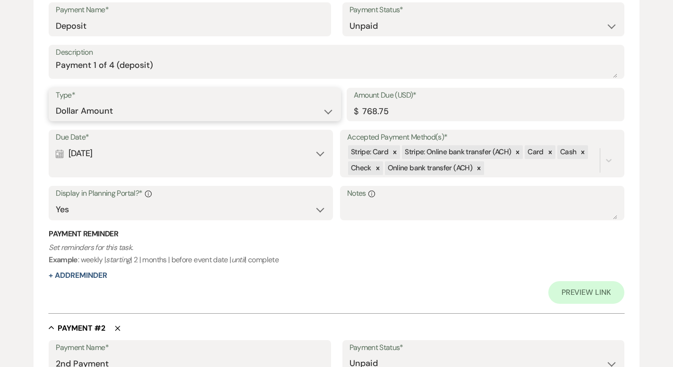
scroll to position [286, 0]
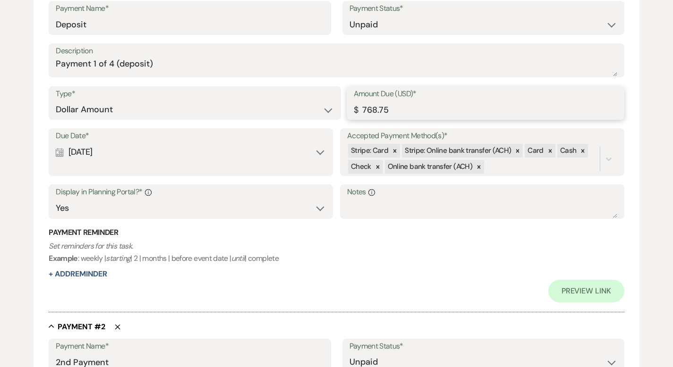
click at [400, 111] on input "768.75" at bounding box center [485, 110] width 263 height 18
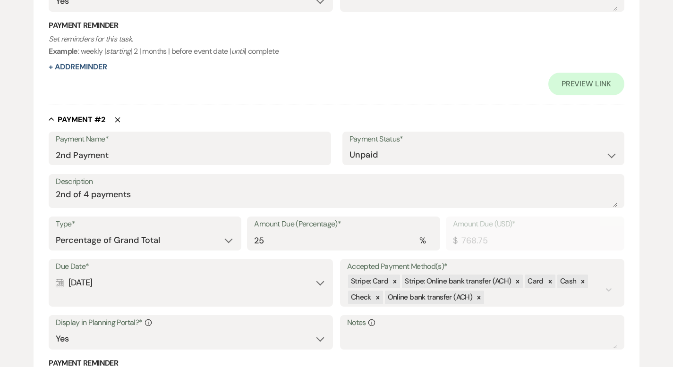
scroll to position [497, 0]
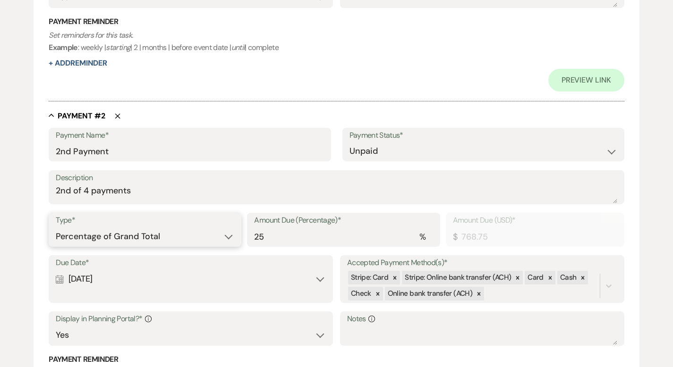
click at [192, 240] on select "Dollar Amount Percentage of Grand Total" at bounding box center [145, 236] width 178 height 18
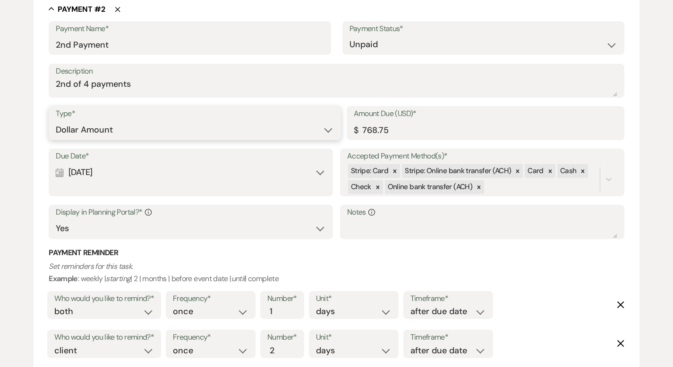
scroll to position [605, 0]
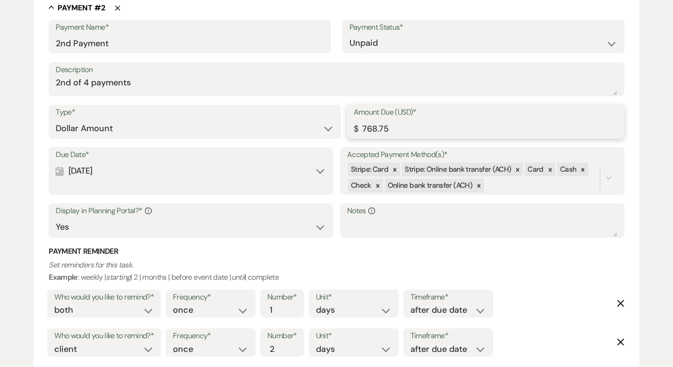
click at [393, 133] on input "768.75" at bounding box center [485, 128] width 263 height 18
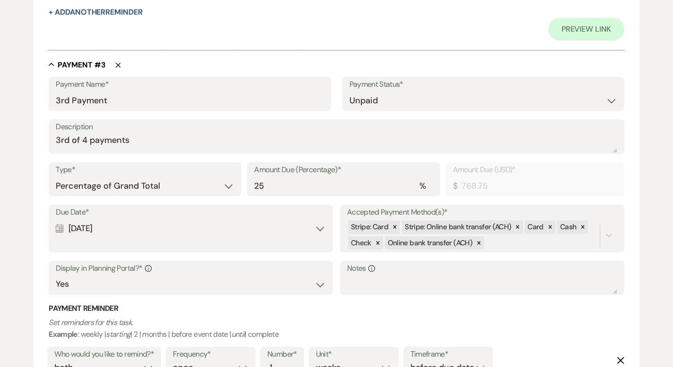
scroll to position [1017, 0]
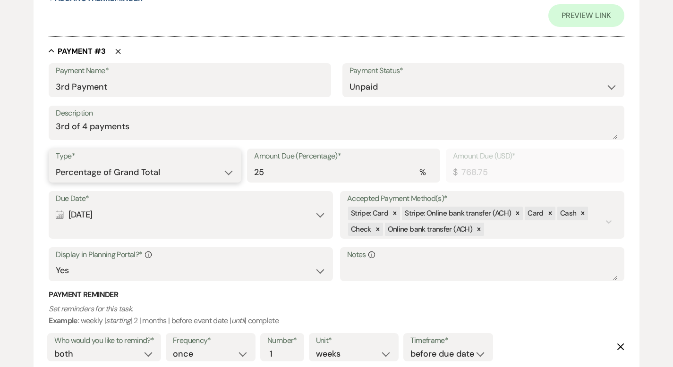
click at [159, 169] on select "Dollar Amount Percentage of Grand Total" at bounding box center [145, 172] width 178 height 18
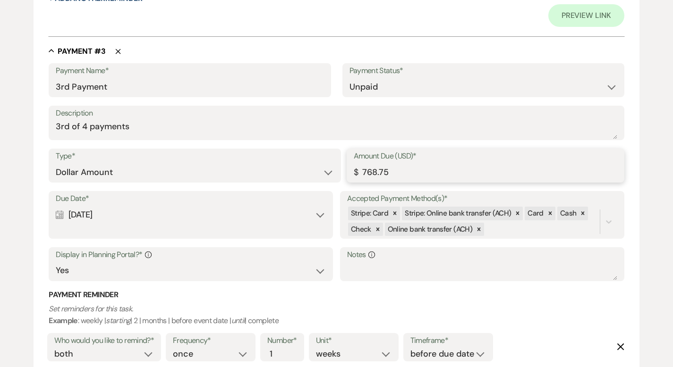
drag, startPoint x: 404, startPoint y: 171, endPoint x: 314, endPoint y: 171, distance: 90.1
click at [314, 171] on div "Type* Dollar Amount Percentage of Grand Total Amount Due (USD)* $ 768.75" at bounding box center [336, 170] width 575 height 42
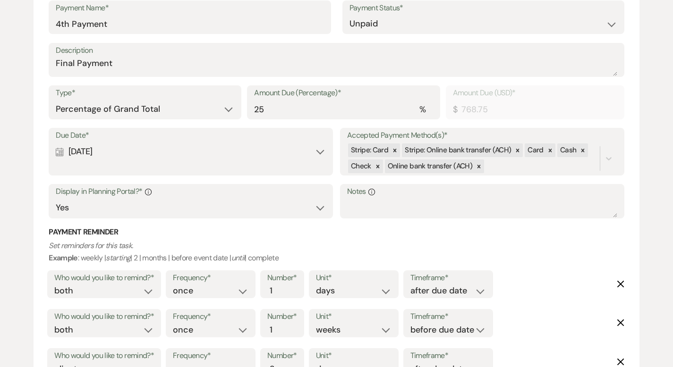
scroll to position [1525, 0]
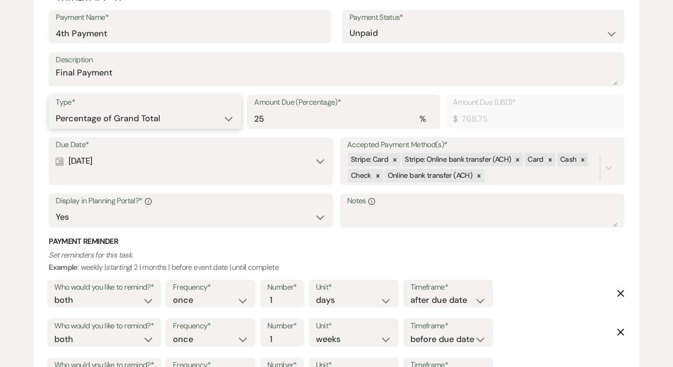
click at [178, 116] on select "Dollar Amount Percentage of Grand Total" at bounding box center [145, 118] width 178 height 18
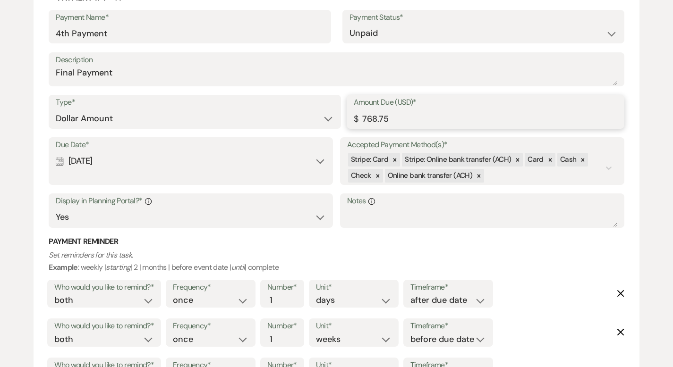
drag, startPoint x: 395, startPoint y: 118, endPoint x: 322, endPoint y: 117, distance: 72.2
click at [322, 117] on div "Type* Dollar Amount Percentage of Grand Total Amount Due (USD)* $ 768.75" at bounding box center [336, 116] width 575 height 42
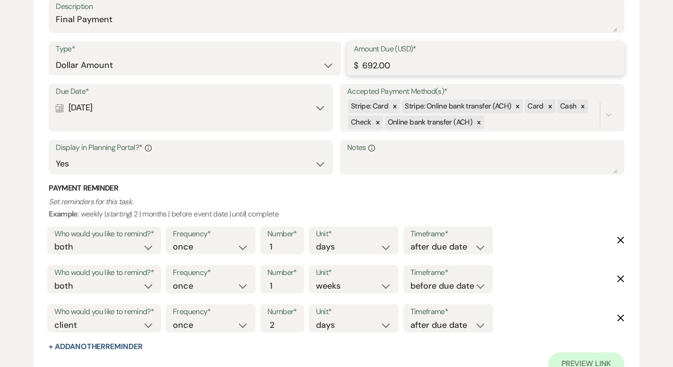
scroll to position [1583, 0]
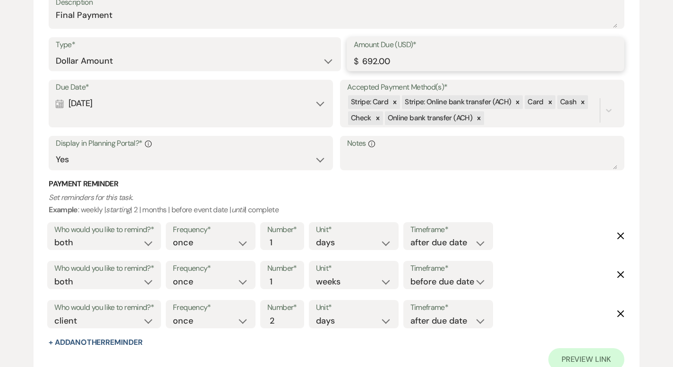
click at [377, 62] on input "692.00" at bounding box center [485, 61] width 263 height 18
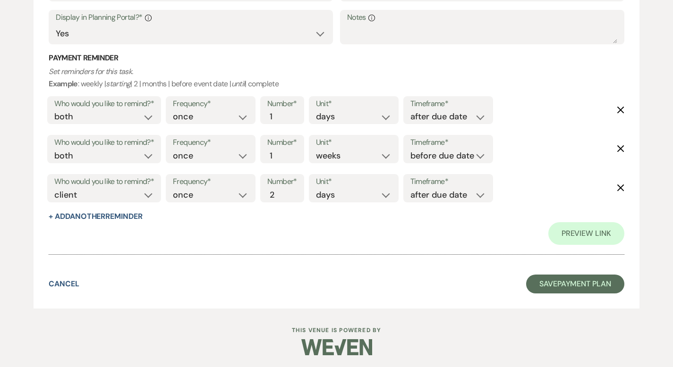
scroll to position [1710, 0]
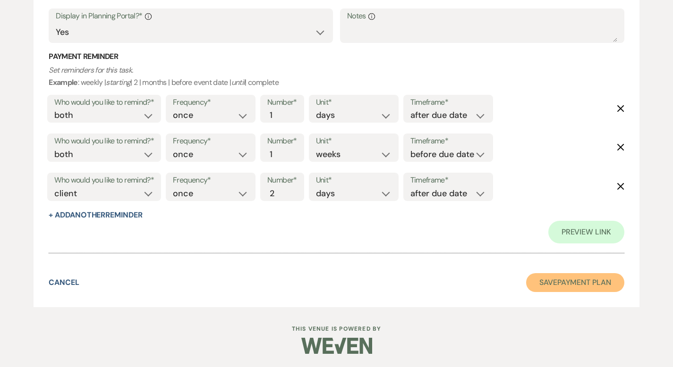
click at [579, 279] on button "Save Payment Plan" at bounding box center [575, 282] width 98 height 19
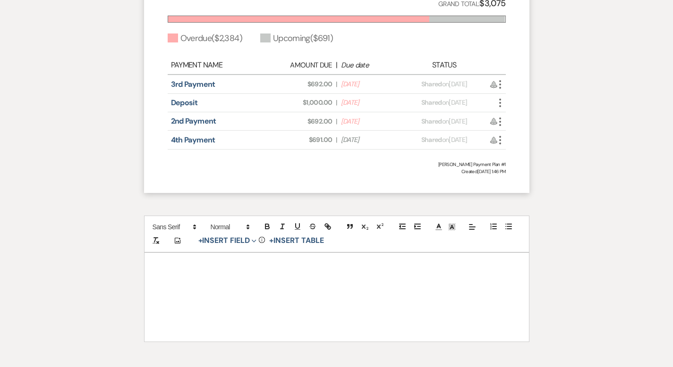
scroll to position [987, 0]
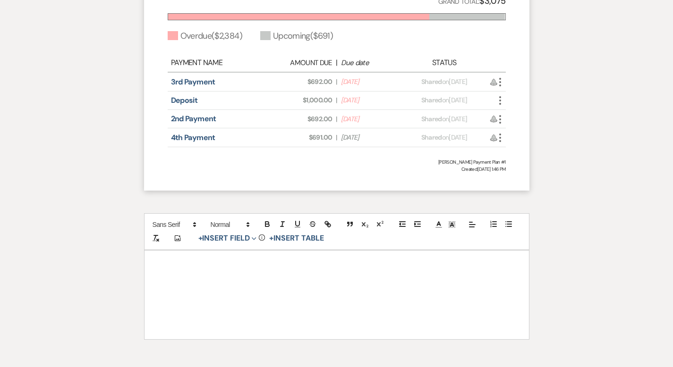
click at [501, 106] on icon "More" at bounding box center [499, 100] width 11 height 11
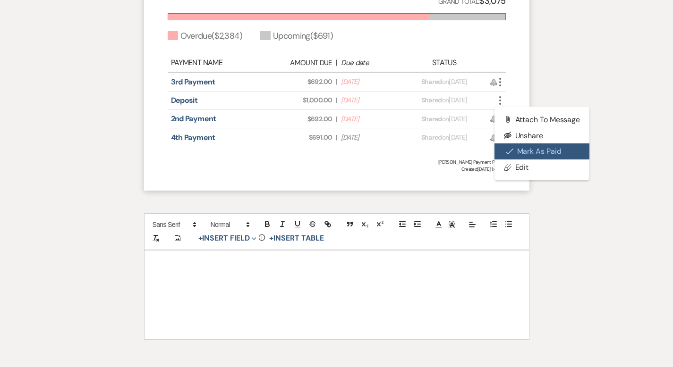
click at [519, 160] on button "Check Mark Mark as Paid" at bounding box center [541, 151] width 95 height 16
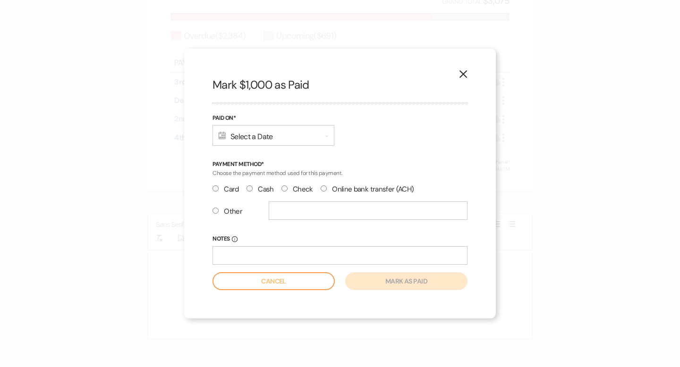
click at [267, 138] on div "Calendar Select a Date Expand" at bounding box center [273, 135] width 122 height 21
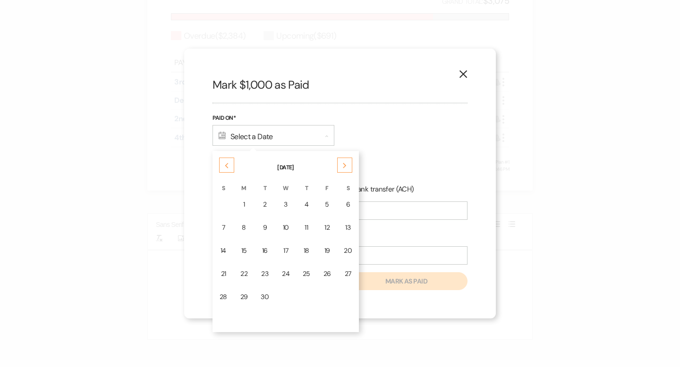
click at [245, 250] on div "15" at bounding box center [244, 251] width 8 height 10
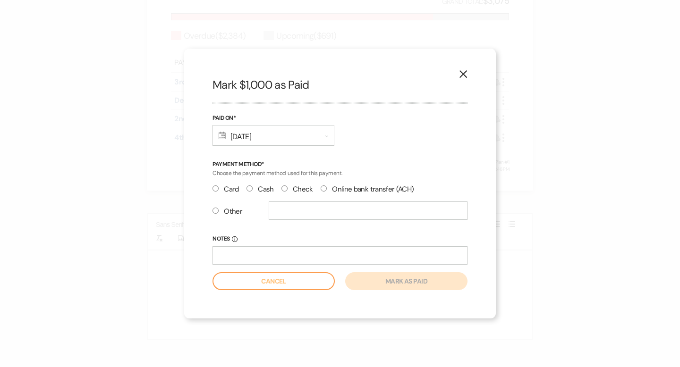
click at [247, 187] on input "Cash" at bounding box center [249, 188] width 6 height 6
click at [394, 279] on button "Mark as paid" at bounding box center [406, 281] width 122 height 18
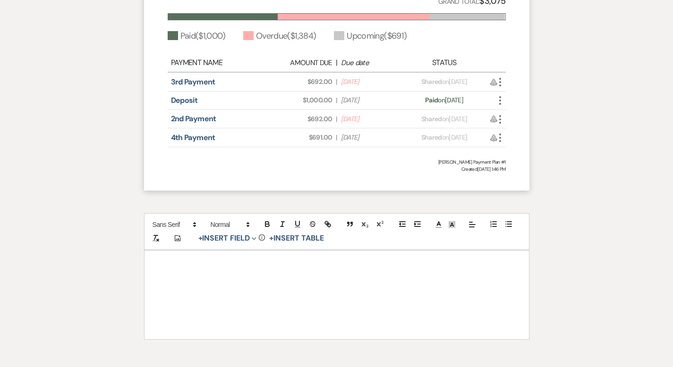
click at [500, 88] on icon "More" at bounding box center [499, 81] width 11 height 11
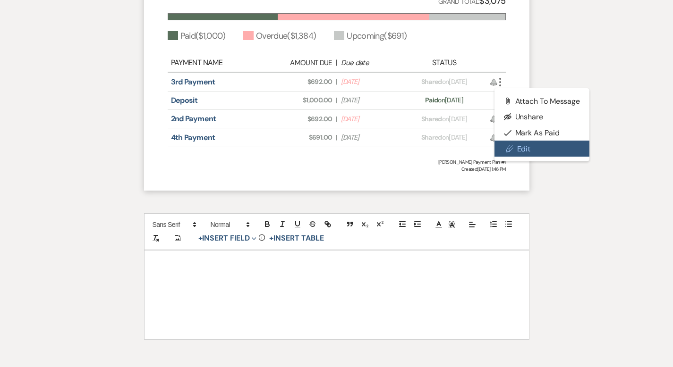
click at [522, 157] on link "Pencil Edit" at bounding box center [541, 149] width 95 height 16
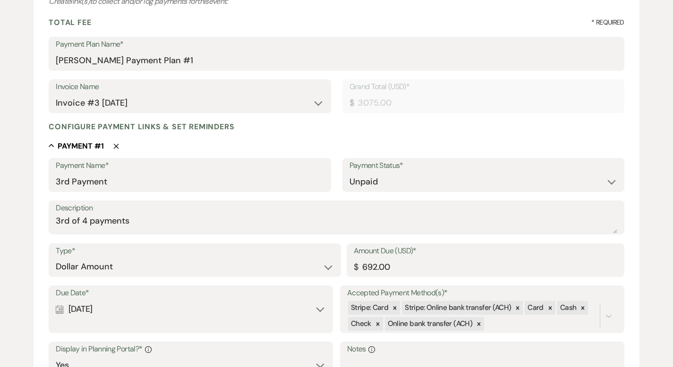
scroll to position [151, 0]
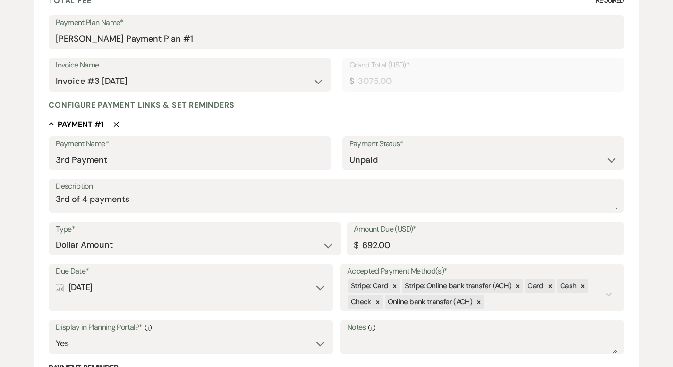
click at [256, 291] on div "Calendar Apr 19, 2025 Expand" at bounding box center [191, 287] width 270 height 18
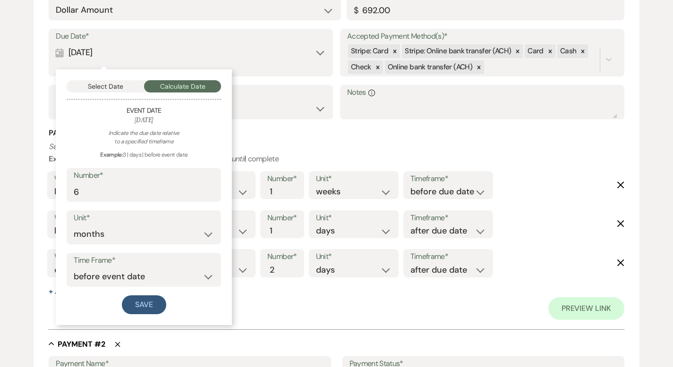
scroll to position [387, 0]
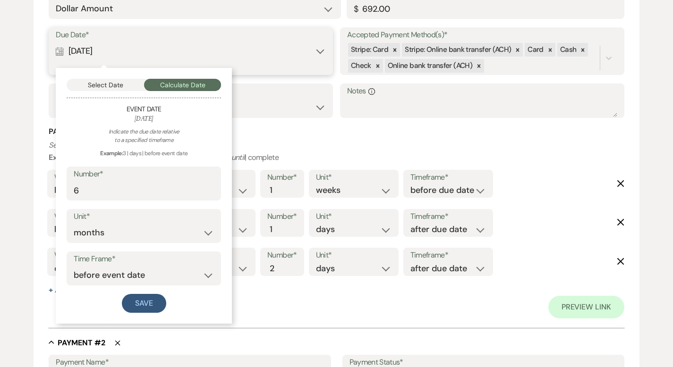
click at [105, 86] on button "Select Date" at bounding box center [105, 85] width 77 height 12
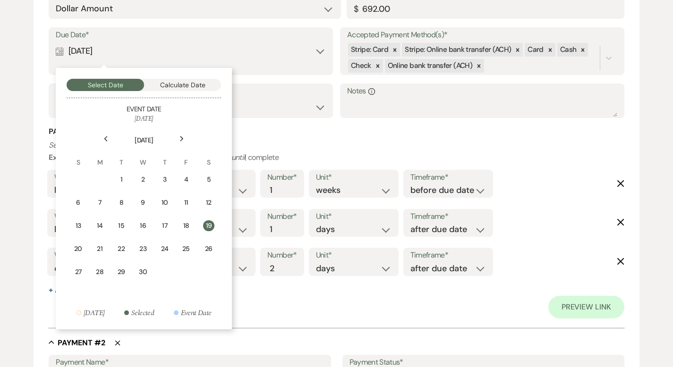
click at [181, 141] on icon "Next" at bounding box center [181, 139] width 5 height 6
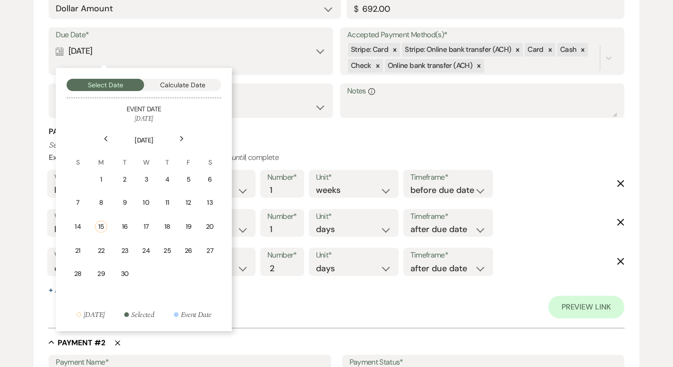
click at [181, 141] on icon "Next" at bounding box center [181, 139] width 5 height 6
click at [106, 137] on use at bounding box center [105, 138] width 3 height 5
click at [107, 139] on icon "Previous" at bounding box center [105, 139] width 5 height 6
click at [102, 250] on div "22" at bounding box center [101, 251] width 12 height 10
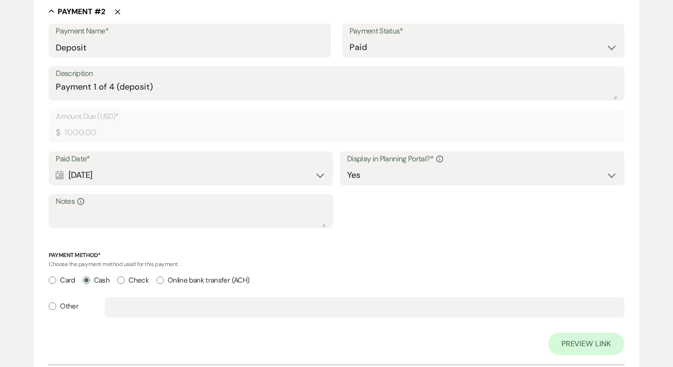
scroll to position [719, 0]
click at [289, 176] on div "Calendar Sep 15, 2025 Expand" at bounding box center [191, 175] width 270 height 18
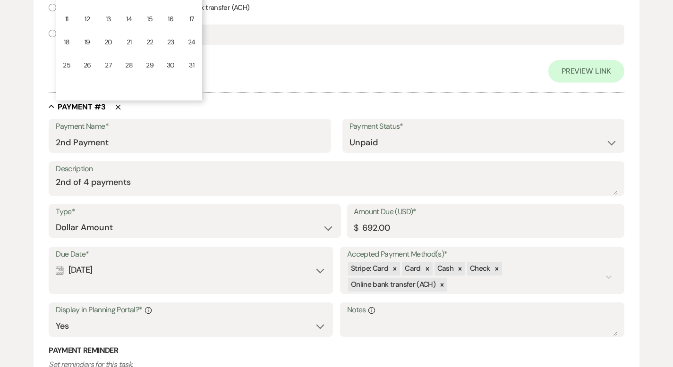
scroll to position [881, 0]
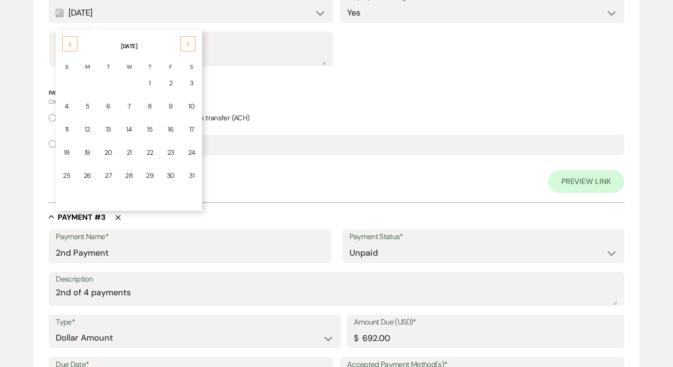
click at [183, 45] on div "Next" at bounding box center [187, 43] width 15 height 15
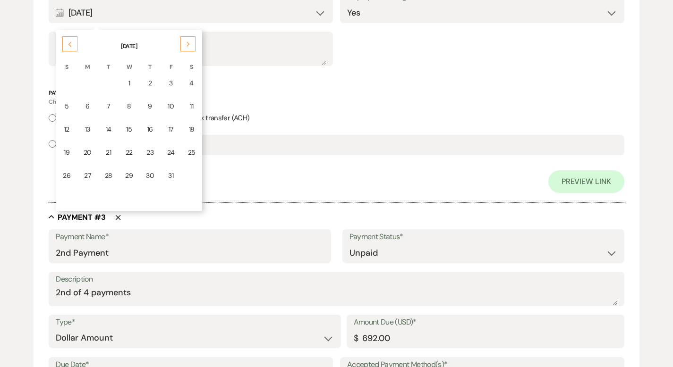
click at [73, 47] on div "Previous" at bounding box center [69, 43] width 15 height 15
click at [88, 176] on div "29" at bounding box center [88, 176] width 8 height 10
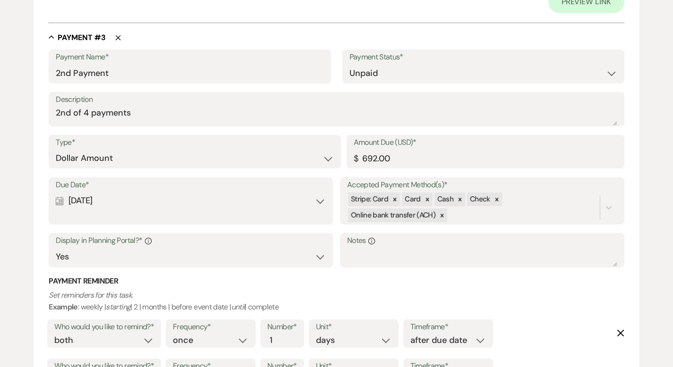
scroll to position [1062, 0]
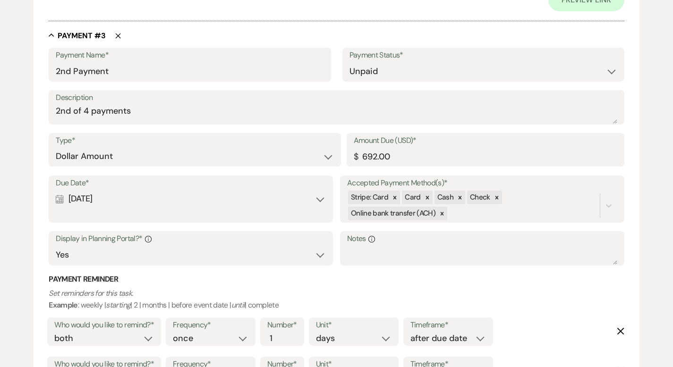
click at [188, 211] on div "Due Date* Calendar Sep 09, 2025 Expand" at bounding box center [191, 200] width 284 height 48
click at [192, 205] on div "Calendar Sep 09, 2025 Expand" at bounding box center [191, 199] width 270 height 18
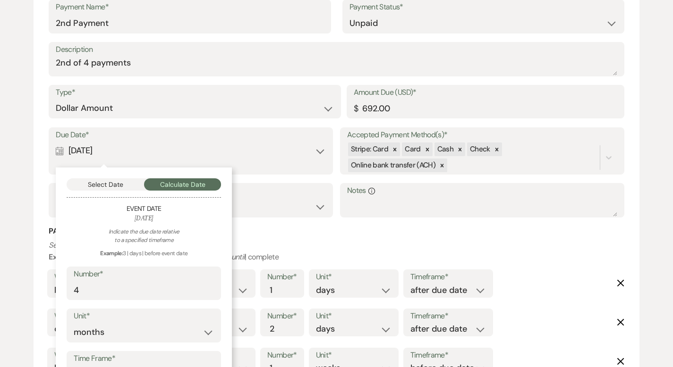
scroll to position [1222, 0]
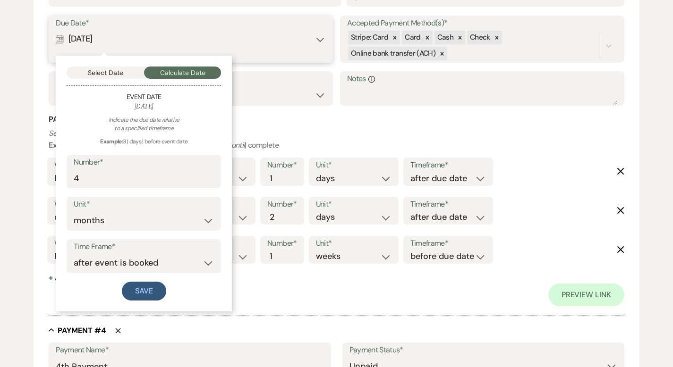
click at [105, 70] on button "Select Date" at bounding box center [105, 73] width 77 height 12
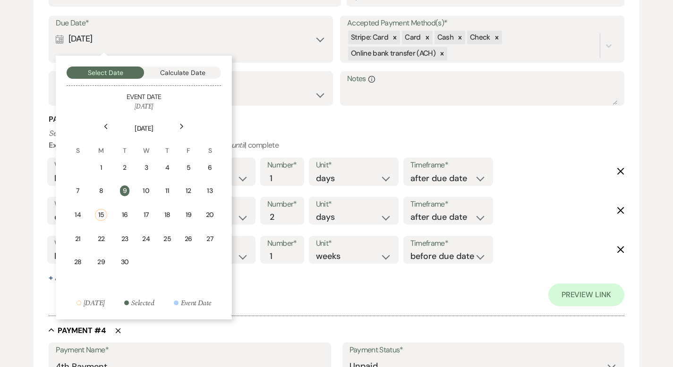
click at [185, 123] on div "Next" at bounding box center [181, 126] width 15 height 15
click at [107, 189] on td "6" at bounding box center [103, 191] width 21 height 22
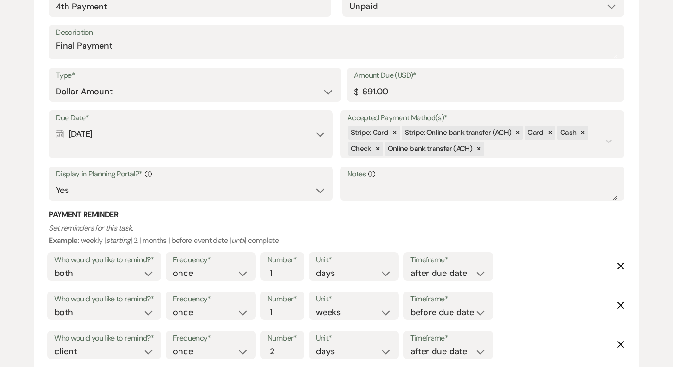
scroll to position [1582, 0]
click at [171, 147] on div "Due Date* Calendar Sep 19, 2025 Expand" at bounding box center [191, 135] width 284 height 48
click at [168, 143] on div "Due Date* Calendar Sep 19, 2025 Expand" at bounding box center [191, 135] width 284 height 48
click at [169, 141] on div "Calendar Sep 19, 2025 Expand" at bounding box center [191, 135] width 270 height 18
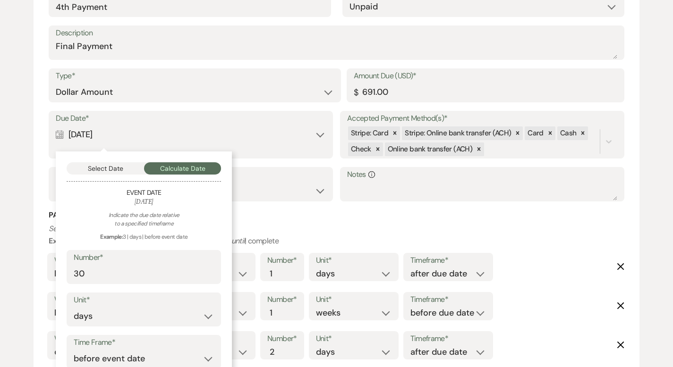
click at [518, 214] on h3 "Payment Reminder" at bounding box center [336, 215] width 575 height 10
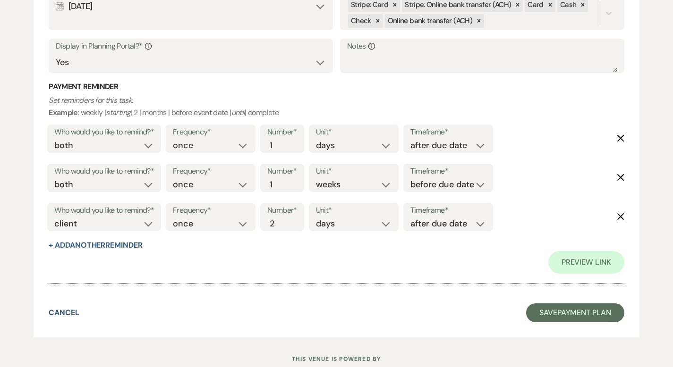
scroll to position [1741, 0]
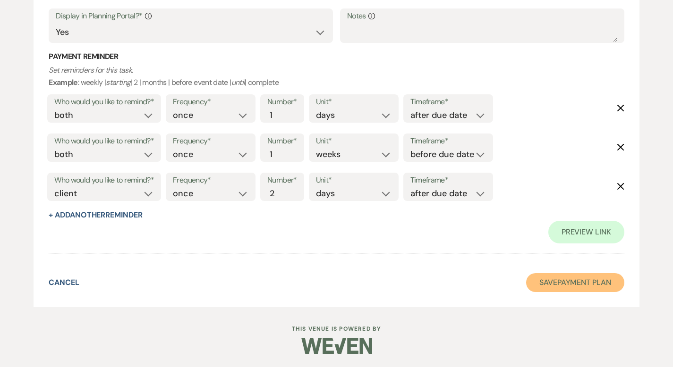
click at [581, 280] on button "Save Payment Plan" at bounding box center [575, 282] width 98 height 19
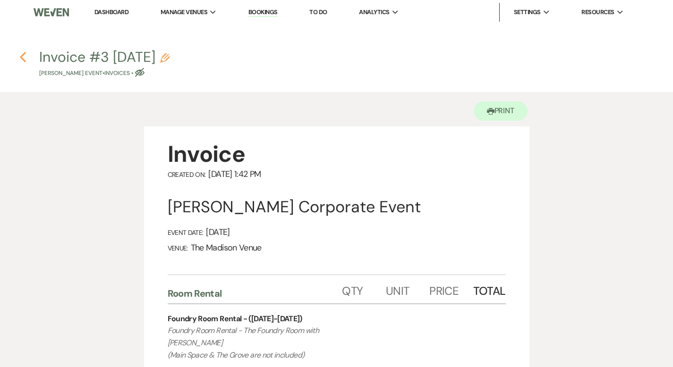
click at [24, 56] on icon "Previous" at bounding box center [22, 56] width 7 height 11
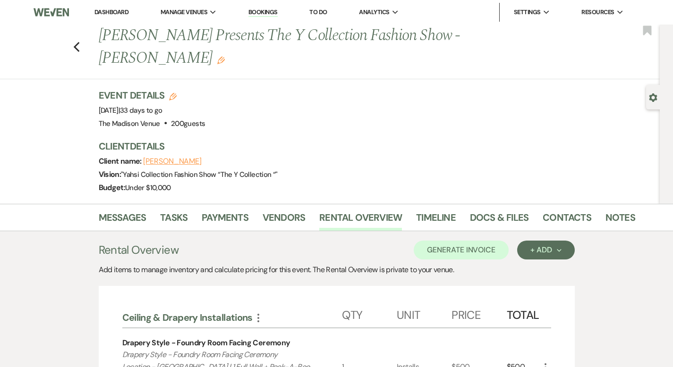
click at [169, 208] on li "Tasks" at bounding box center [181, 219] width 42 height 23
click at [202, 210] on link "Payments" at bounding box center [225, 220] width 47 height 21
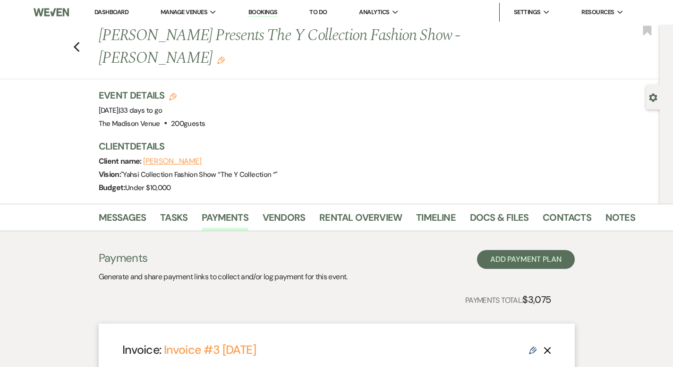
click at [113, 10] on link "Dashboard" at bounding box center [111, 12] width 34 height 8
